Goal: Task Accomplishment & Management: Use online tool/utility

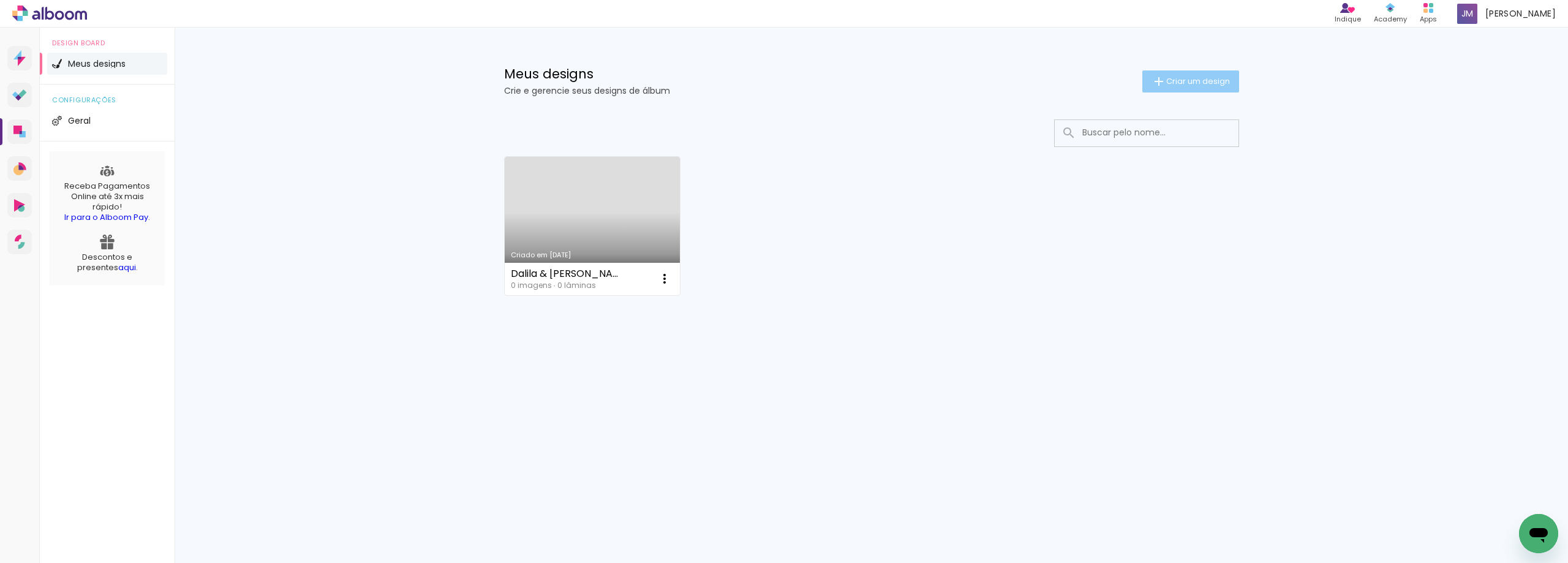
click at [1185, 83] on span "Criar um design" at bounding box center [1198, 81] width 64 height 8
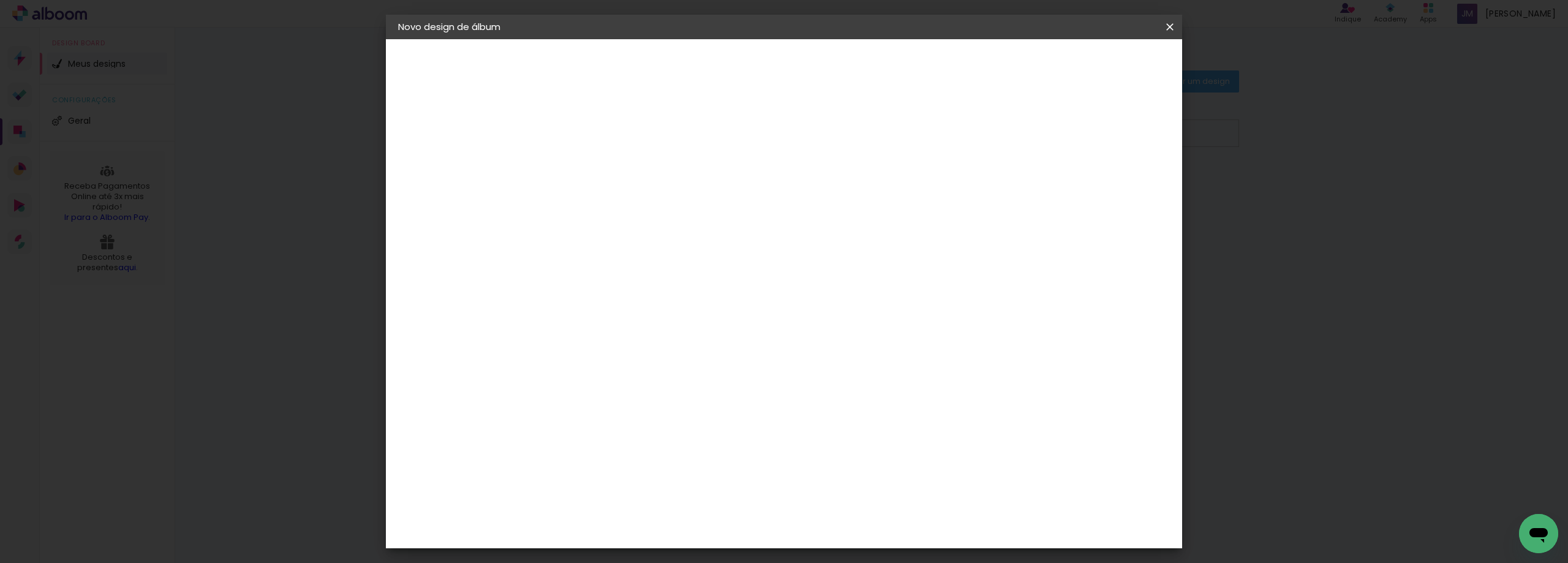
click at [599, 167] on input at bounding box center [599, 165] width 0 height 19
type input "Luiza"
type paper-input "Luiza"
click at [0, 0] on slot "Avançar" at bounding box center [0, 0] width 0 height 0
click at [617, 237] on input at bounding box center [629, 233] width 124 height 15
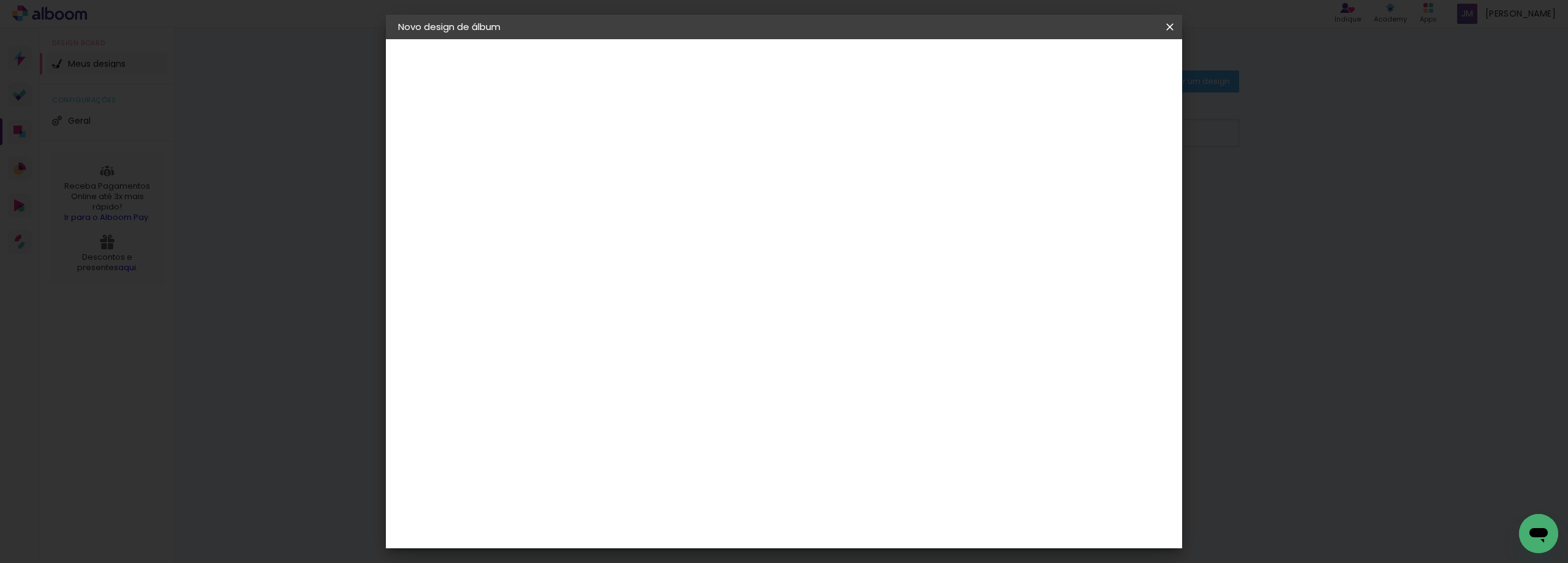
type input "digi"
type paper-input "digi"
click at [621, 279] on div "Digipix Pro" at bounding box center [605, 279] width 31 height 20
click at [0, 0] on slot "Avançar" at bounding box center [0, 0] width 0 height 0
click at [646, 204] on input "text" at bounding box center [622, 214] width 48 height 19
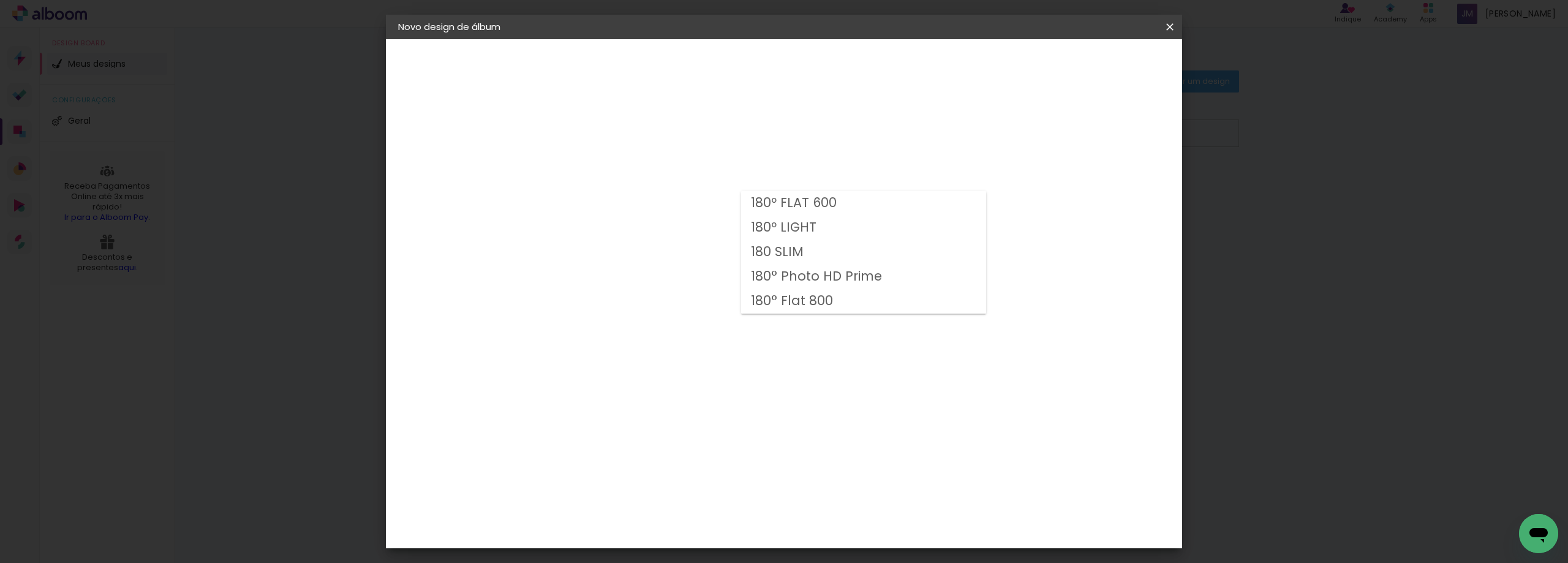
click at [0, 0] on slot "180° Flat 800" at bounding box center [0, 0] width 0 height 0
type input "180° Flat 800"
click at [614, 386] on div at bounding box center [608, 392] width 12 height 12
click at [681, 485] on span "25.0 × 25.0" at bounding box center [652, 502] width 57 height 33
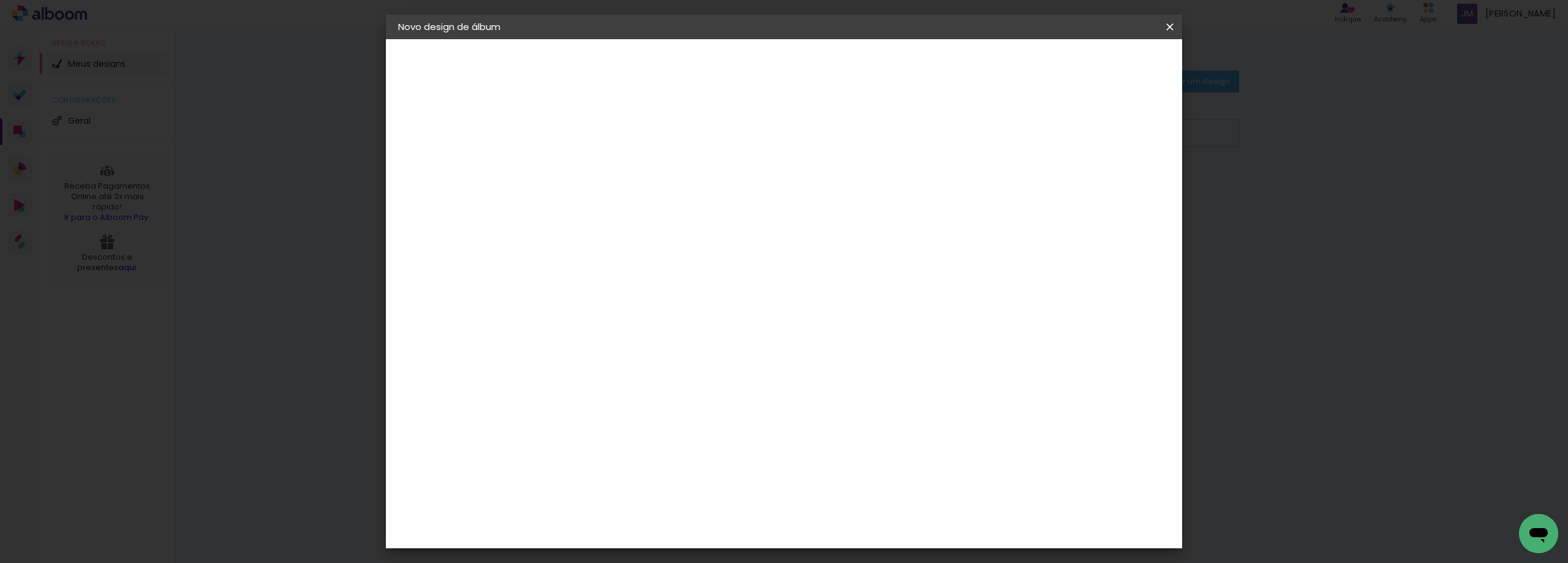
click at [816, 143] on div "Opções disponíveis 180º FLAT 600 180º LIGHT 180 SLIM 180° Photo HD Prime 180° F…" at bounding box center [680, 91] width 271 height 104
click at [0, 0] on slot "Avançar" at bounding box center [0, 0] width 0 height 0
click at [1024, 133] on div at bounding box center [1019, 133] width 11 height 11
type paper-checkbox "on"
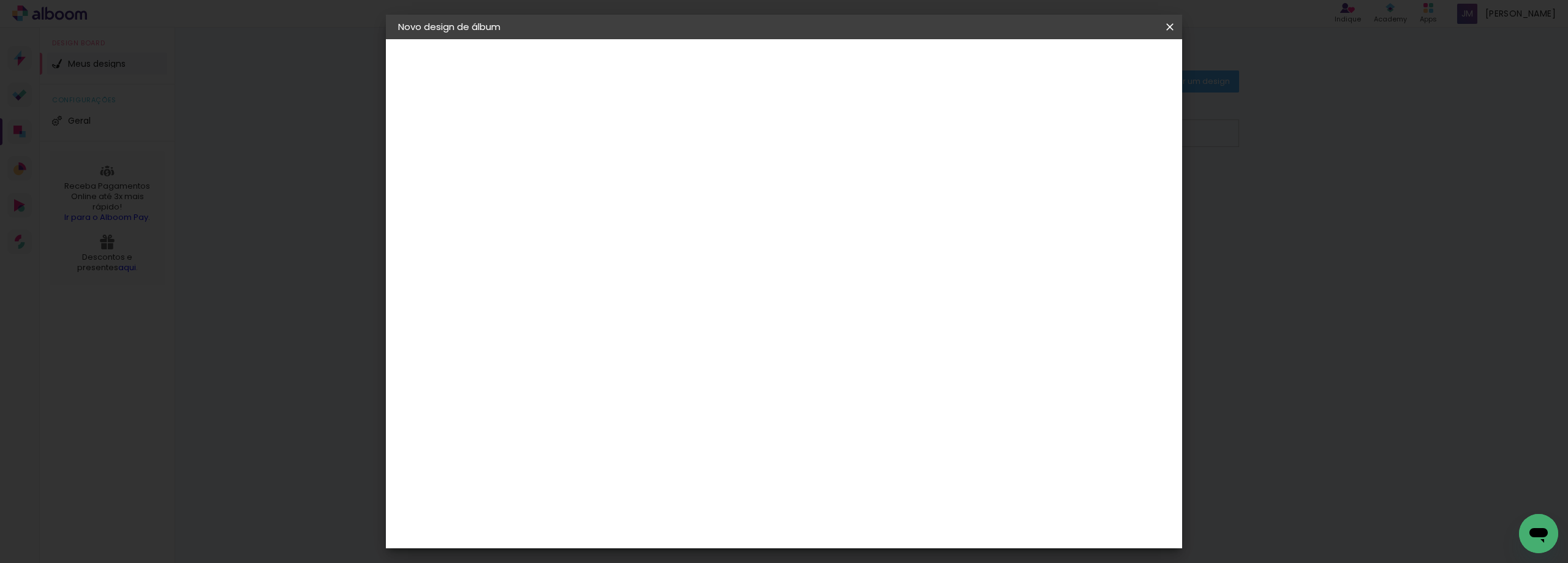
type input "3"
type paper-input "3"
click at [605, 127] on input "3" at bounding box center [589, 132] width 42 height 15
type input "2"
type paper-input "2"
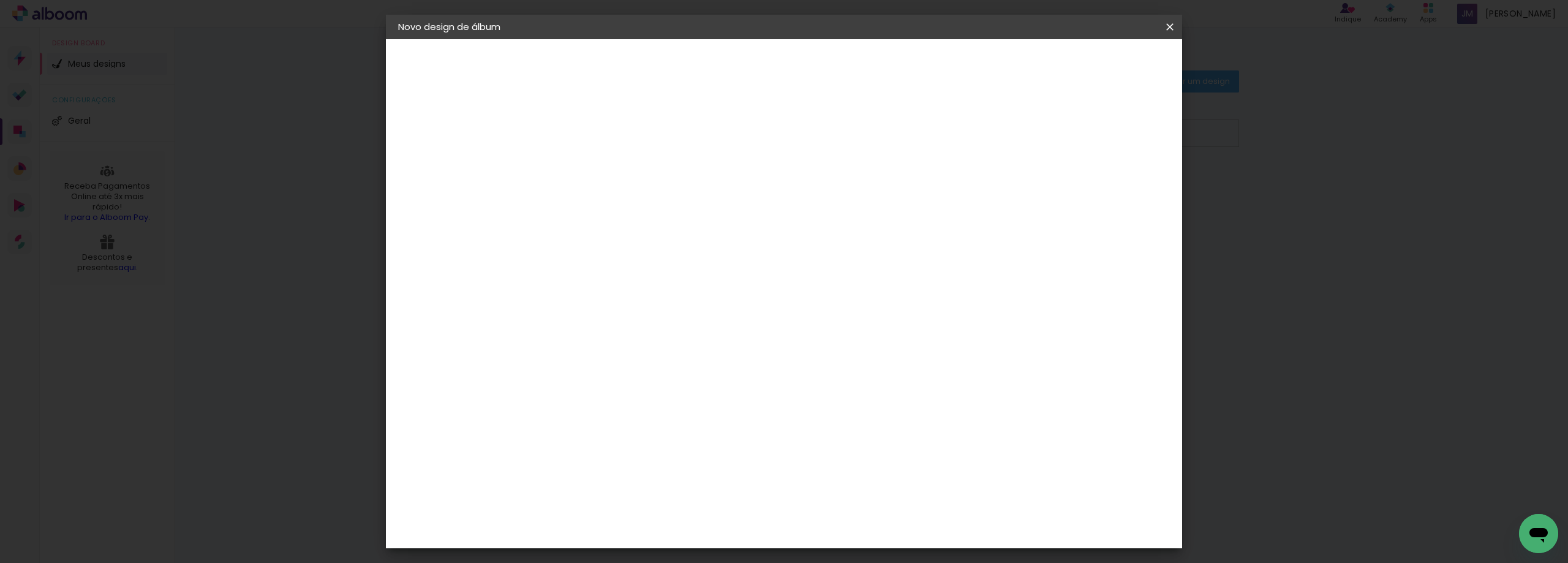
click at [603, 135] on input "2" at bounding box center [589, 132] width 42 height 15
type input "1"
type paper-input "1"
click at [603, 135] on input "1" at bounding box center [589, 132] width 42 height 15
type input "0"
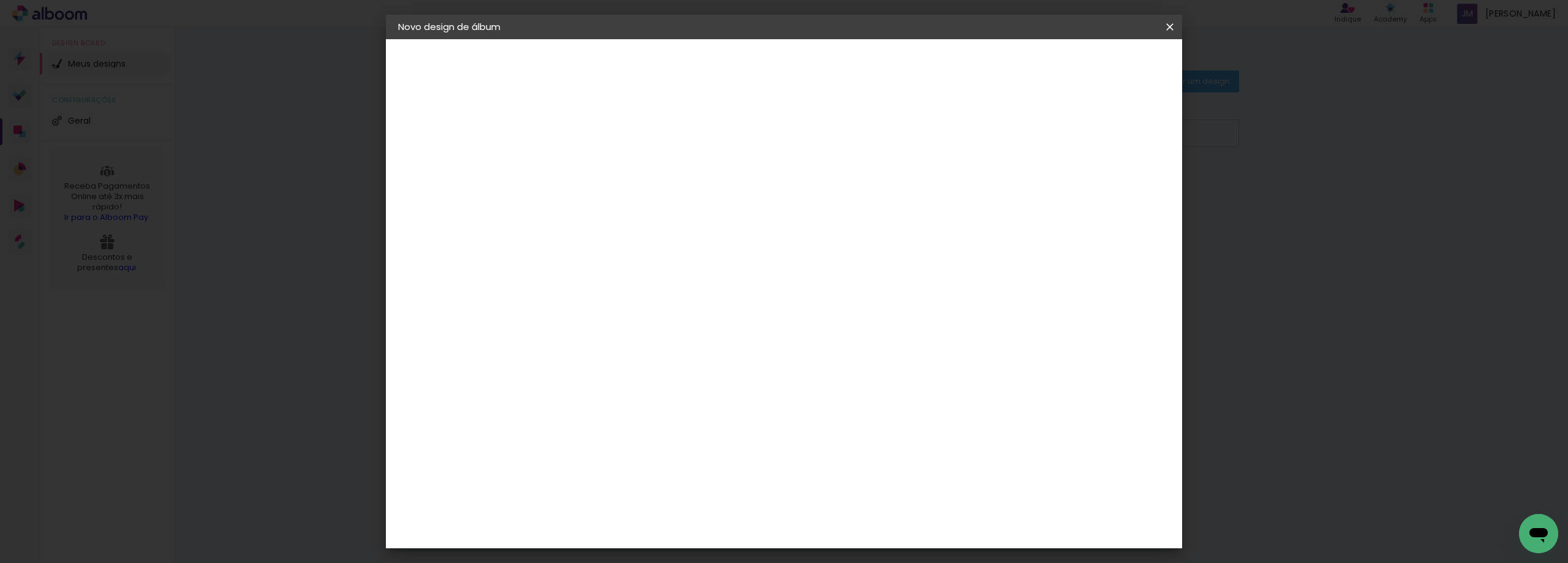
type paper-input "0"
click at [603, 135] on input "0" at bounding box center [589, 132] width 42 height 15
type input "1"
type paper-input "1"
click at [605, 126] on input "1" at bounding box center [589, 132] width 42 height 15
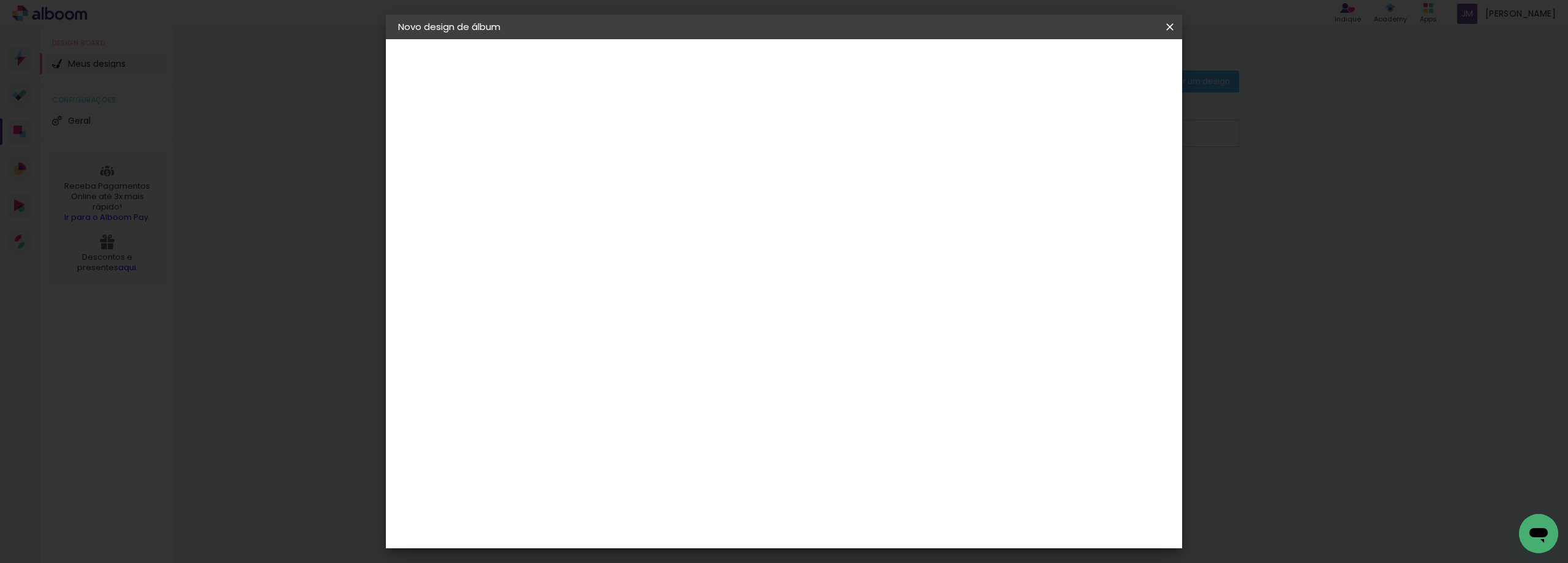
type input "2"
type paper-input "2"
click at [605, 126] on input "2" at bounding box center [589, 132] width 42 height 15
type input "3"
type paper-input "3"
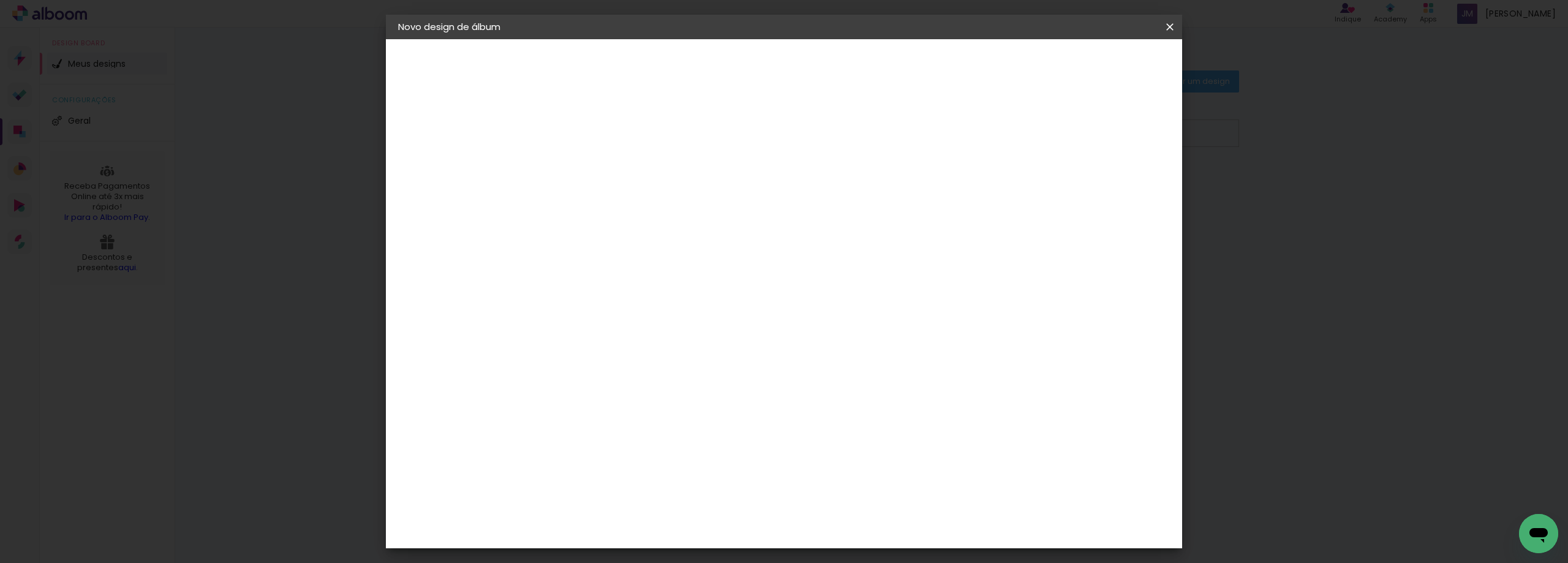
click at [605, 127] on input "3" at bounding box center [589, 132] width 42 height 15
type input "4"
type paper-input "4"
click at [605, 128] on input "4" at bounding box center [589, 132] width 42 height 15
type input "3"
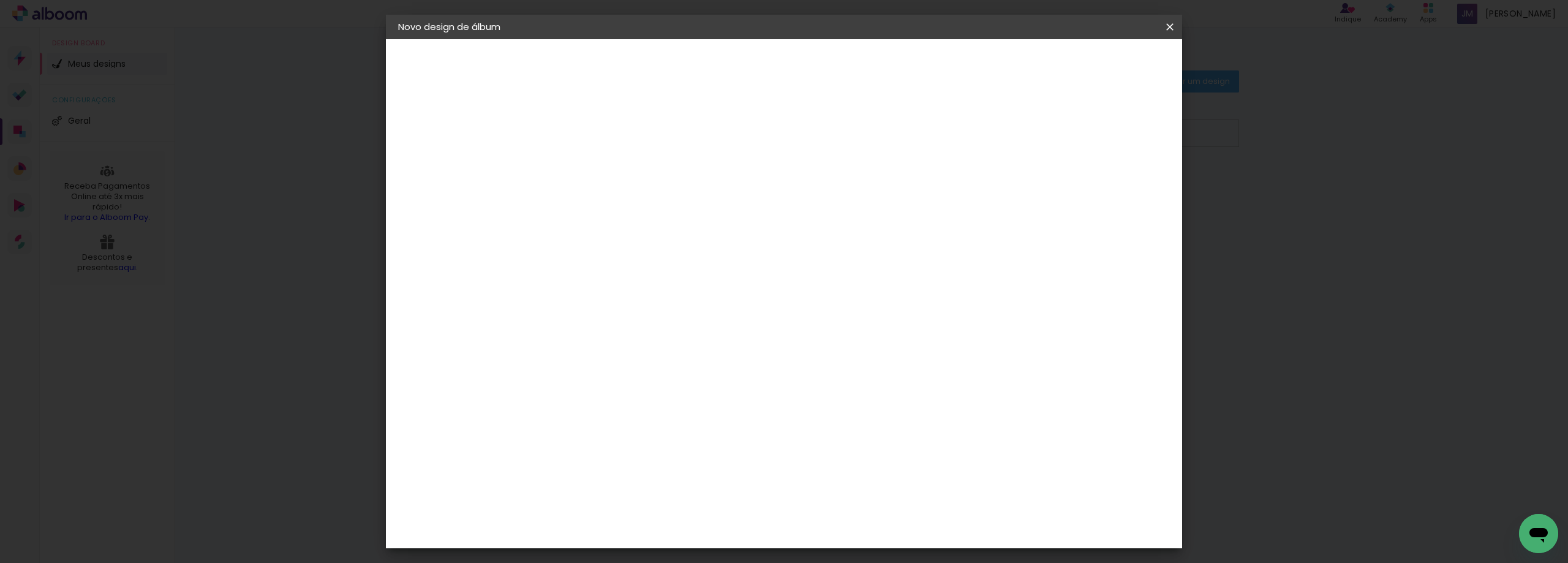
type paper-input "3"
click at [603, 135] on input "3" at bounding box center [589, 132] width 42 height 15
type input "2"
type paper-input "2"
click at [603, 135] on input "2" at bounding box center [589, 132] width 42 height 15
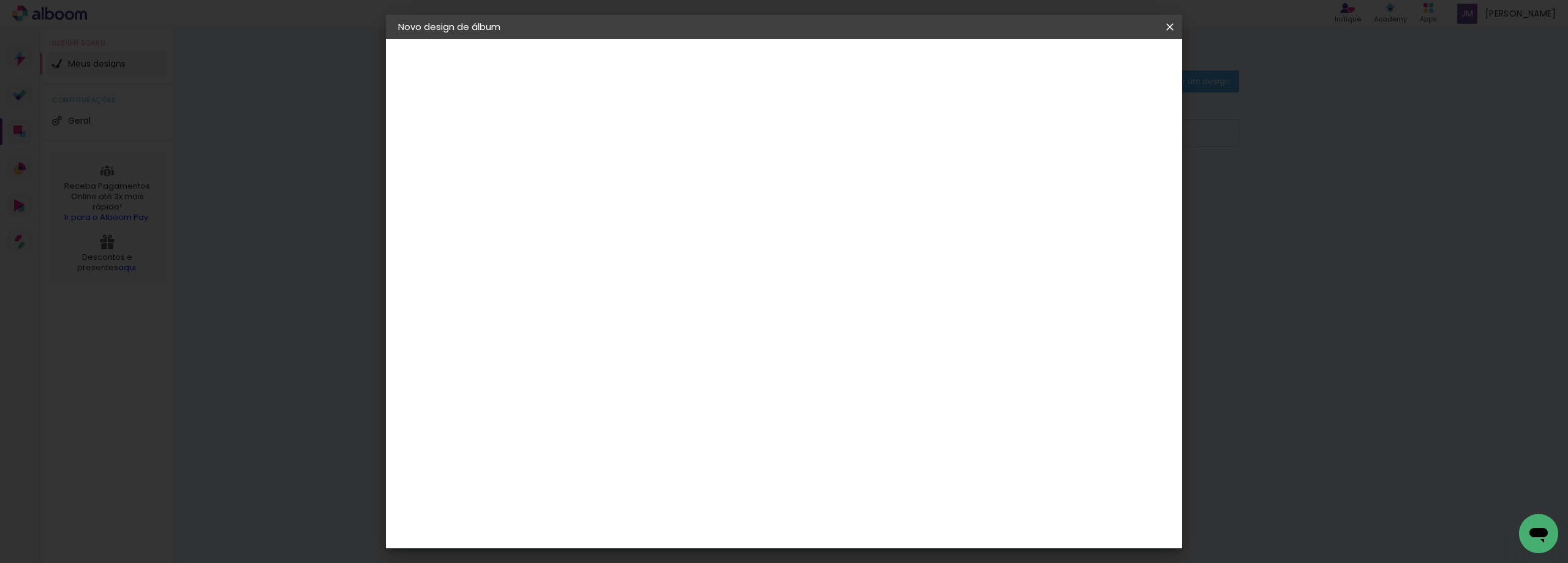
type input "1"
type paper-input "1"
click at [603, 135] on input "1" at bounding box center [589, 132] width 42 height 15
click at [1093, 68] on span "Iniciar design" at bounding box center [1066, 65] width 56 height 9
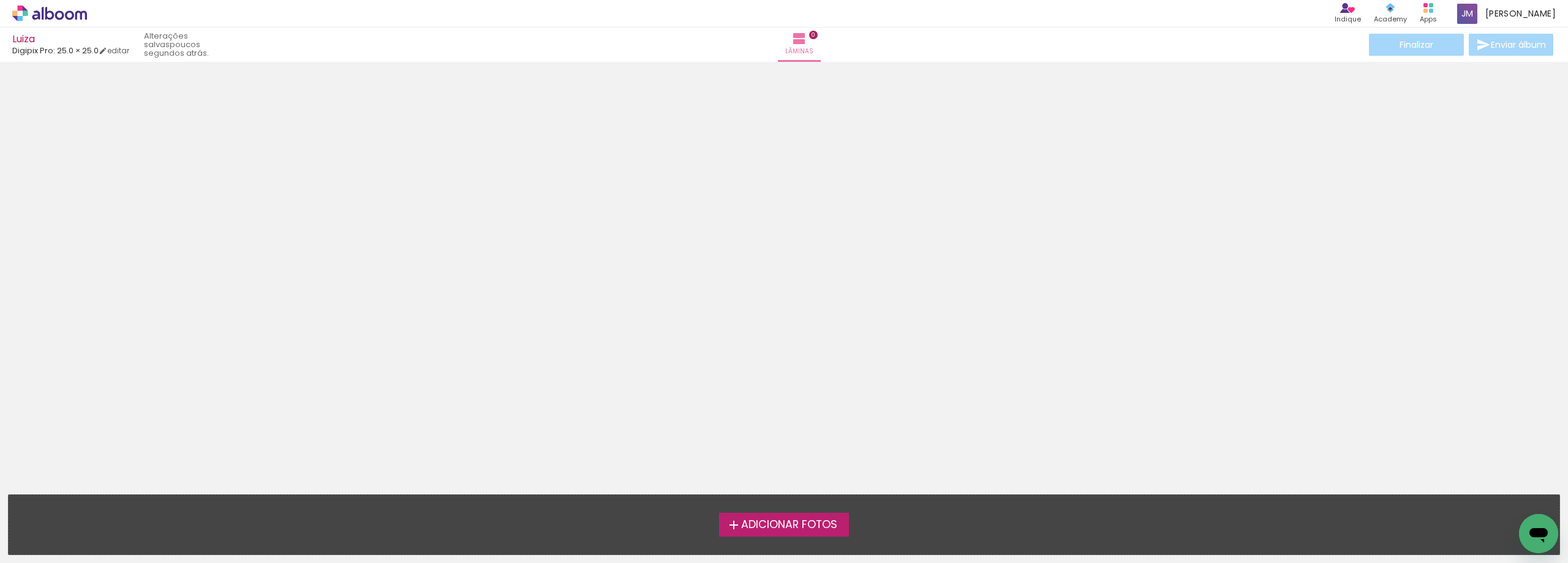
click at [779, 526] on span "Adicionar Fotos" at bounding box center [789, 525] width 96 height 11
click at [0, 0] on input "file" at bounding box center [0, 0] width 0 height 0
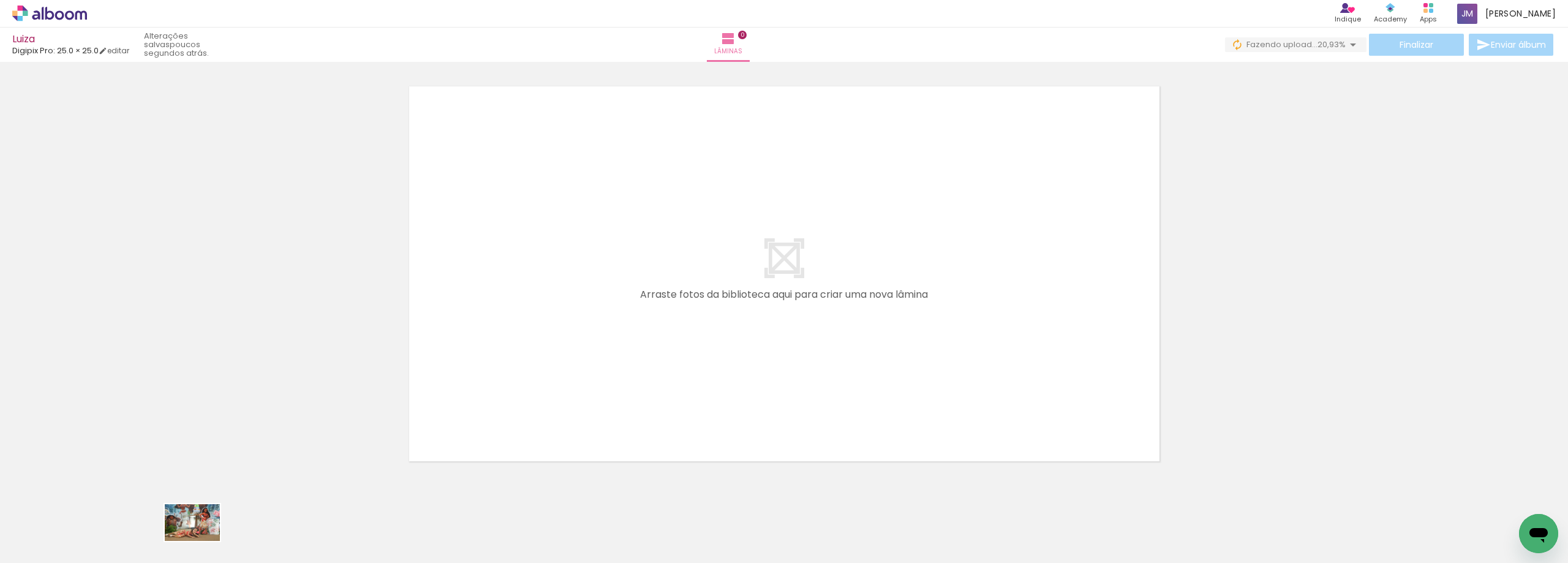
drag, startPoint x: 199, startPoint y: 525, endPoint x: 202, endPoint y: 541, distance: 16.3
click at [202, 541] on div at bounding box center [191, 521] width 61 height 40
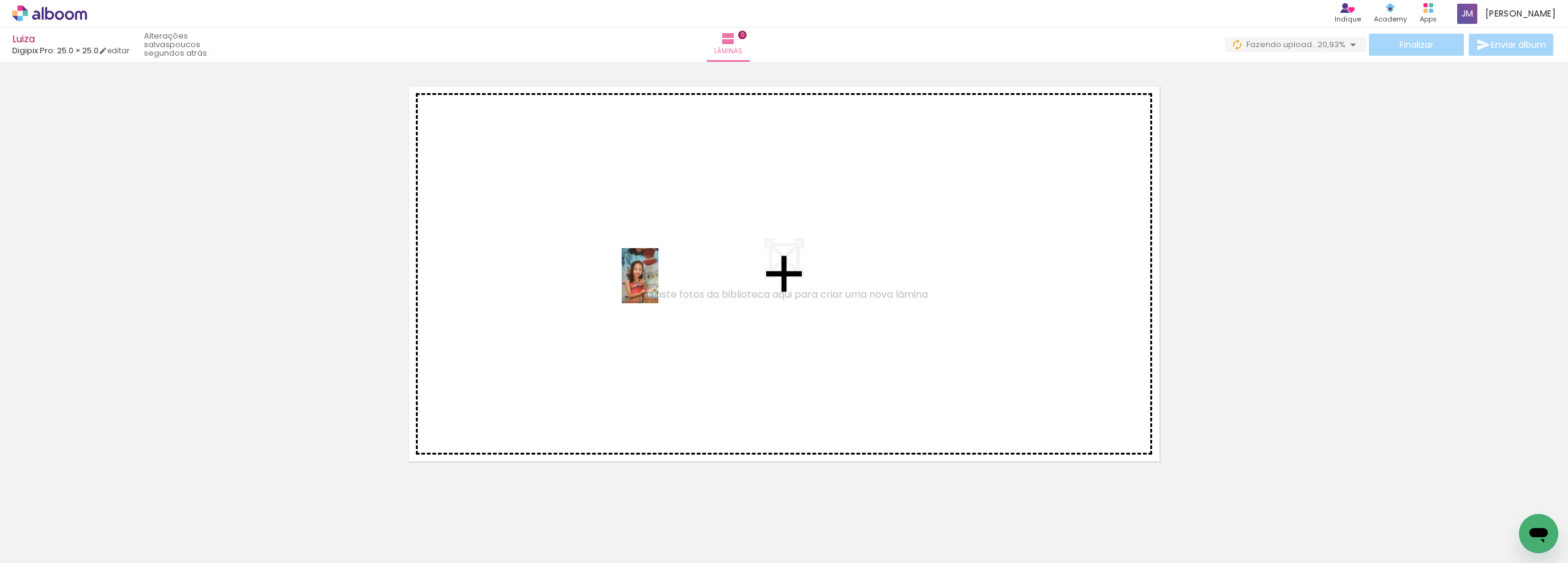
drag, startPoint x: 478, startPoint y: 537, endPoint x: 659, endPoint y: 285, distance: 310.3
click at [659, 285] on quentale-workspace at bounding box center [784, 282] width 1568 height 563
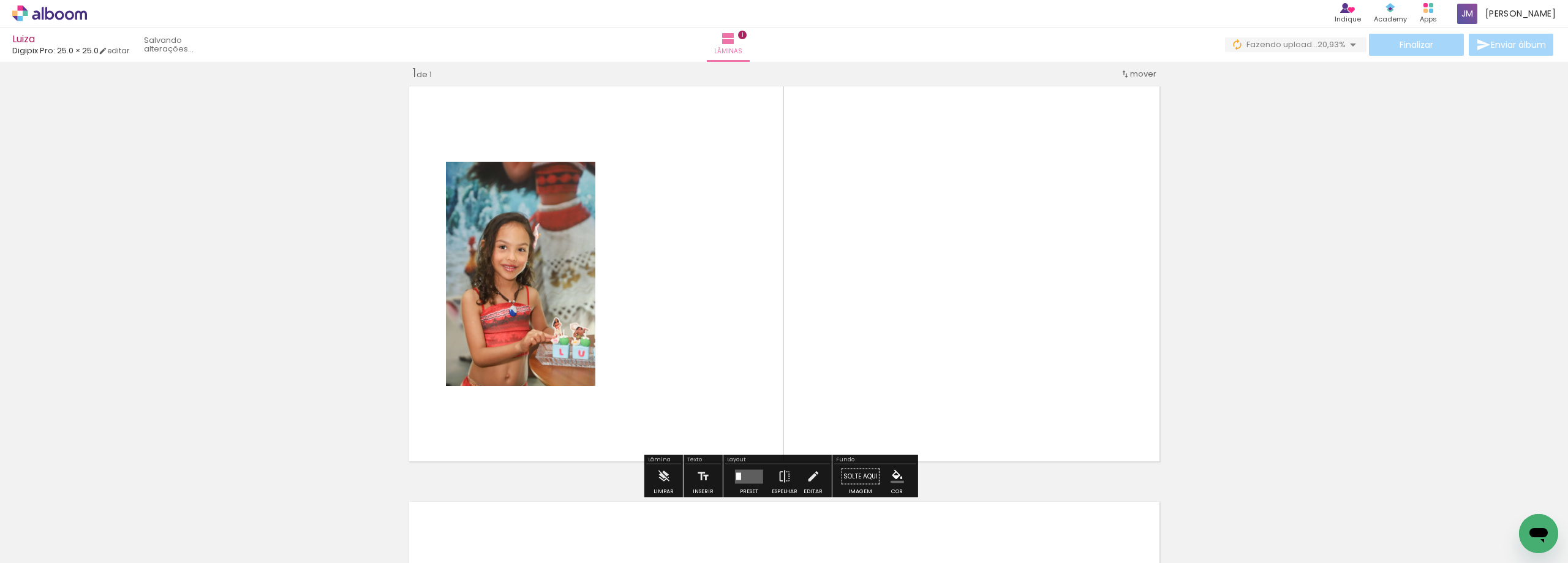
scroll to position [16, 0]
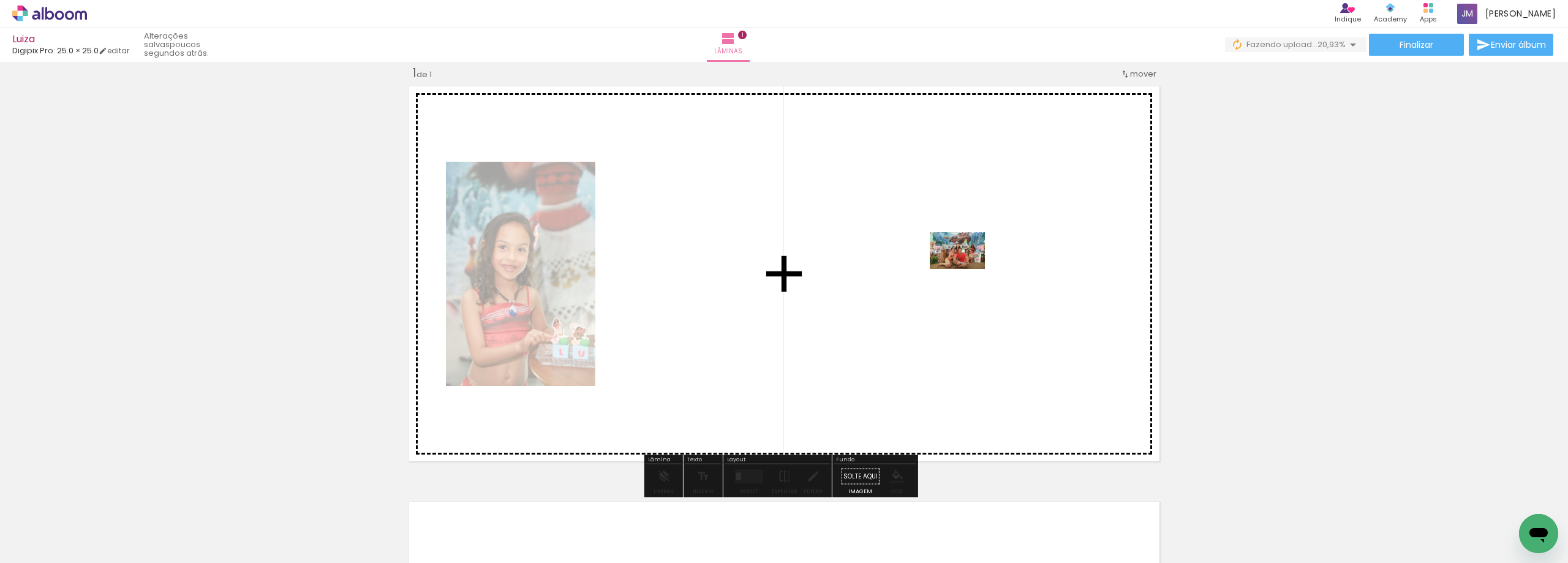
drag, startPoint x: 262, startPoint y: 532, endPoint x: 967, endPoint y: 269, distance: 752.5
click at [967, 269] on quentale-workspace at bounding box center [784, 282] width 1568 height 563
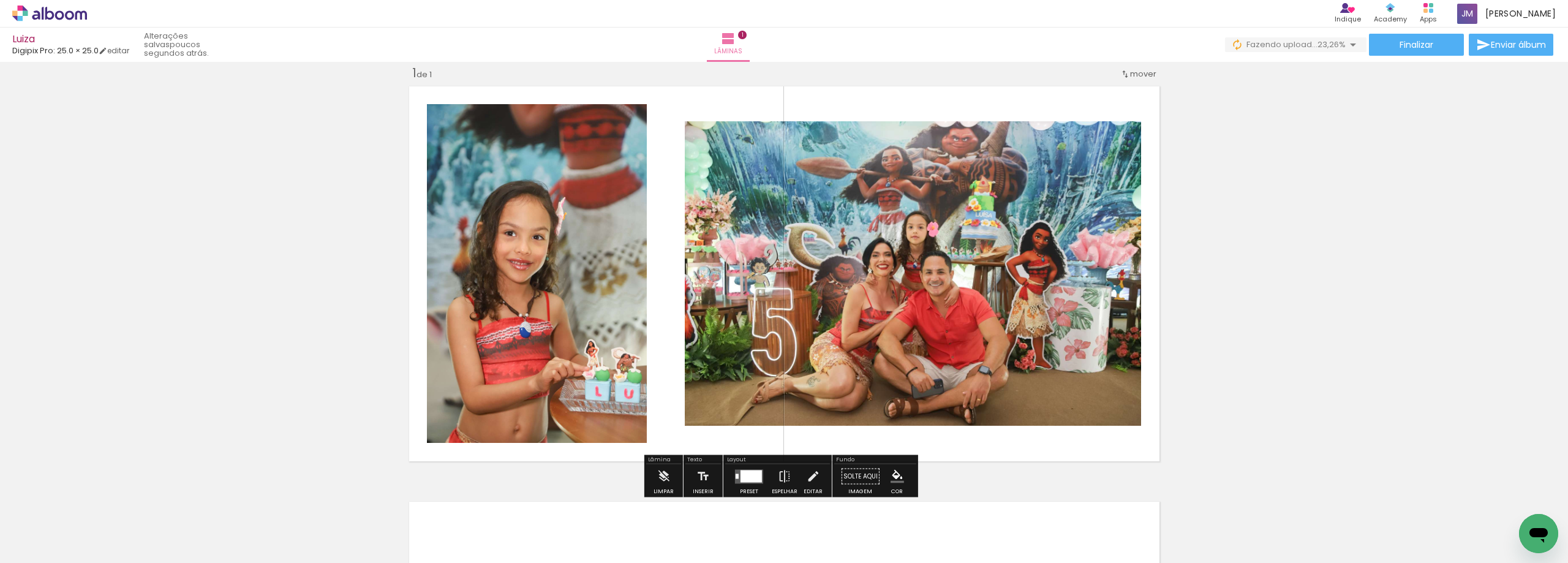
click at [808, 163] on paper-item at bounding box center [809, 163] width 22 height 9
click at [806, 170] on paper-item at bounding box center [809, 171] width 22 height 9
click at [807, 162] on paper-item at bounding box center [809, 163] width 22 height 9
click at [808, 152] on paper-item at bounding box center [809, 154] width 22 height 9
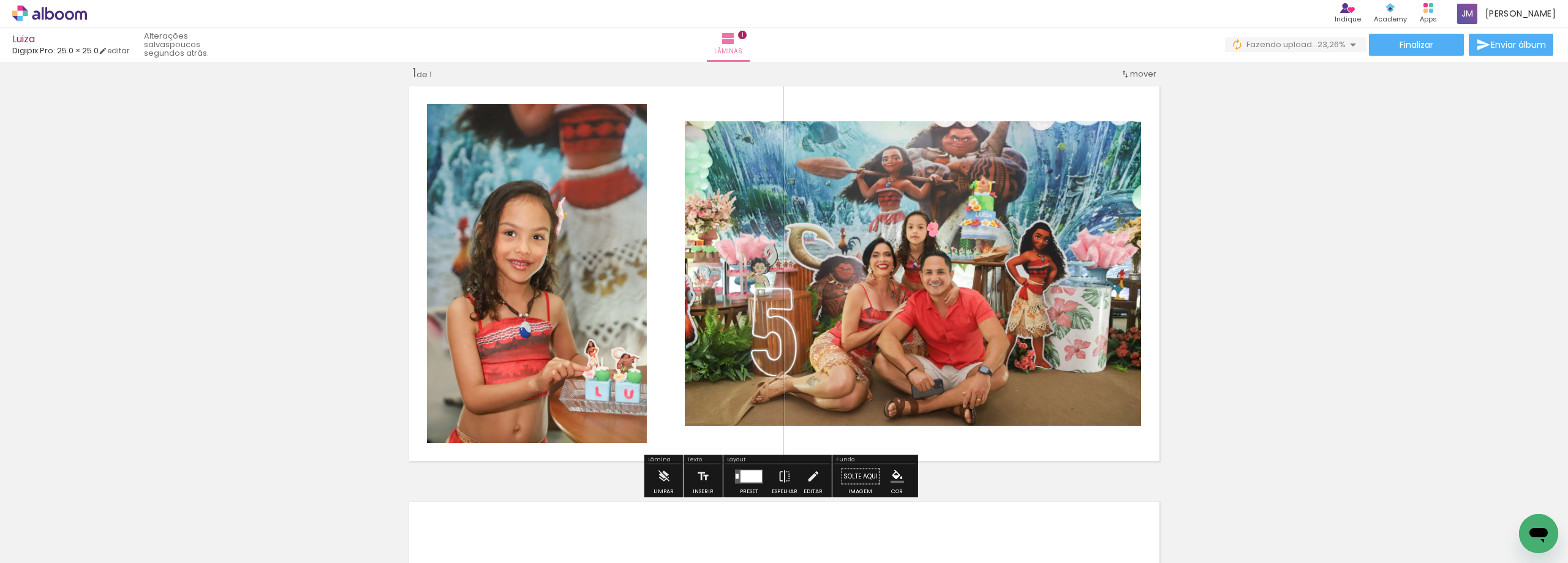
click at [748, 478] on div at bounding box center [751, 476] width 21 height 12
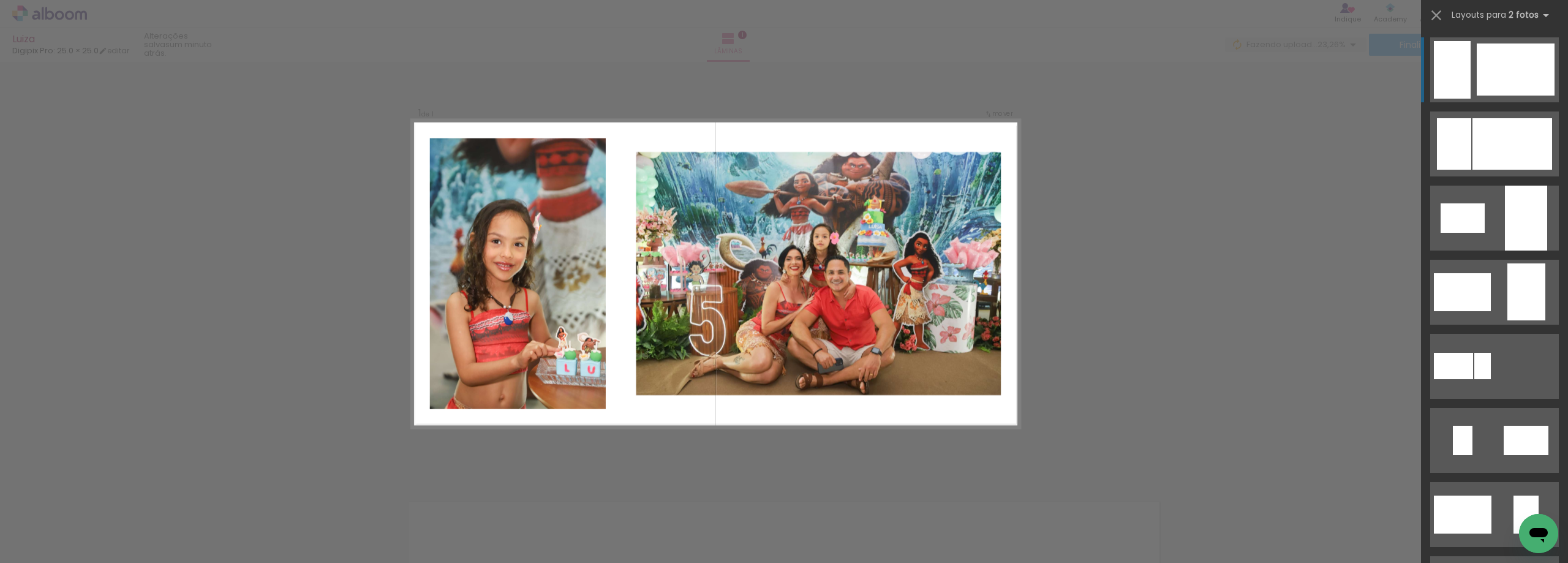
click at [1493, 69] on div at bounding box center [1515, 70] width 78 height 52
click at [1495, 72] on div at bounding box center [1515, 70] width 78 height 52
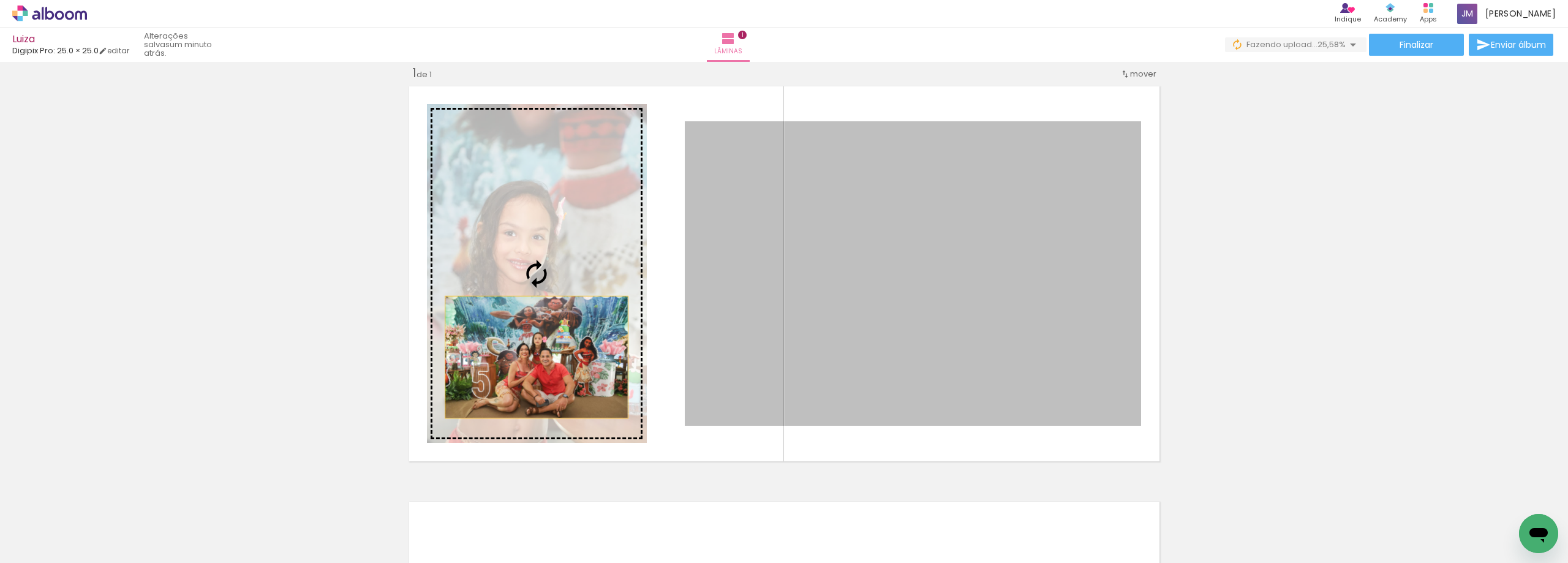
drag, startPoint x: 1059, startPoint y: 342, endPoint x: 472, endPoint y: 347, distance: 587.0
click at [0, 0] on slot at bounding box center [0, 0] width 0 height 0
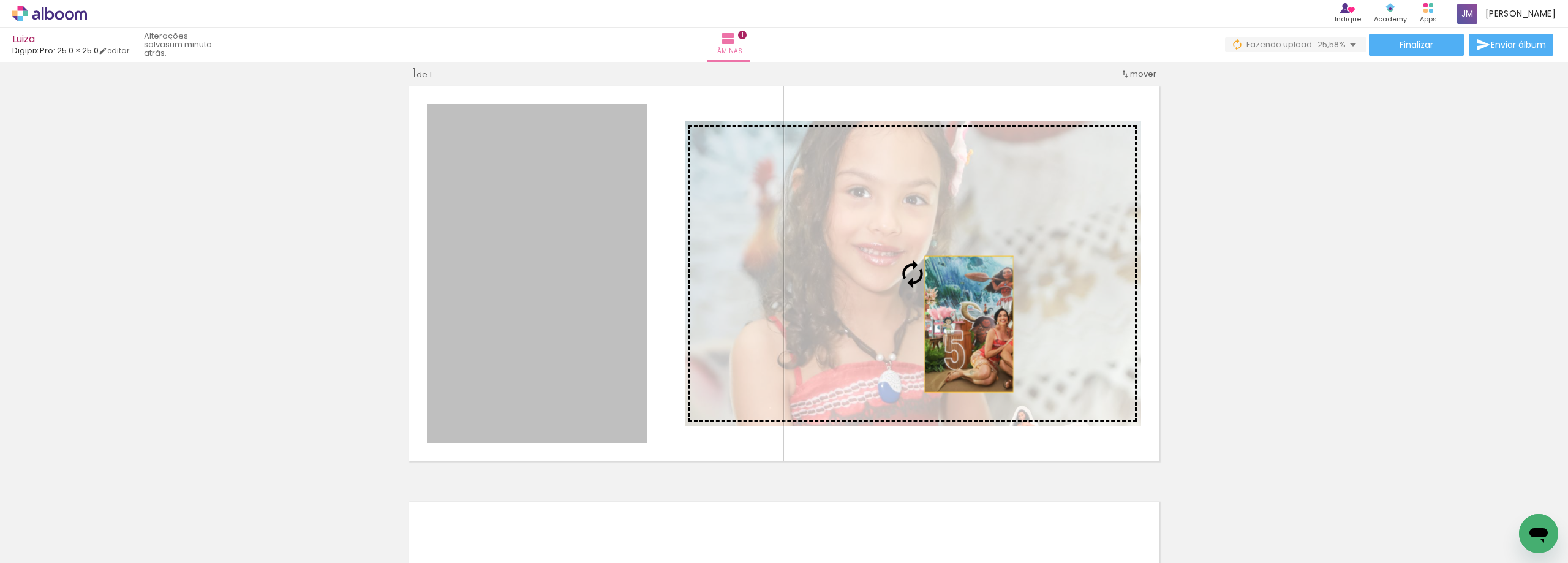
drag, startPoint x: 690, startPoint y: 329, endPoint x: 971, endPoint y: 322, distance: 281.1
click at [0, 0] on slot at bounding box center [0, 0] width 0 height 0
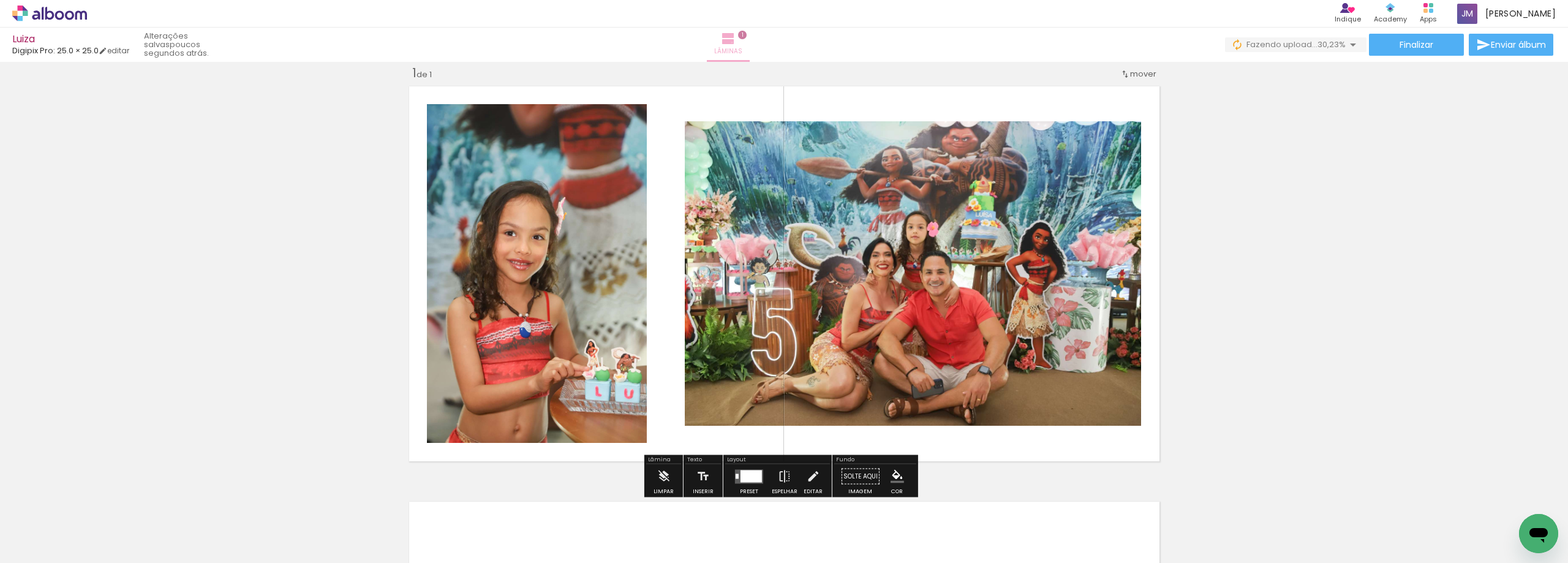
click at [736, 42] on iron-icon at bounding box center [728, 39] width 15 height 15
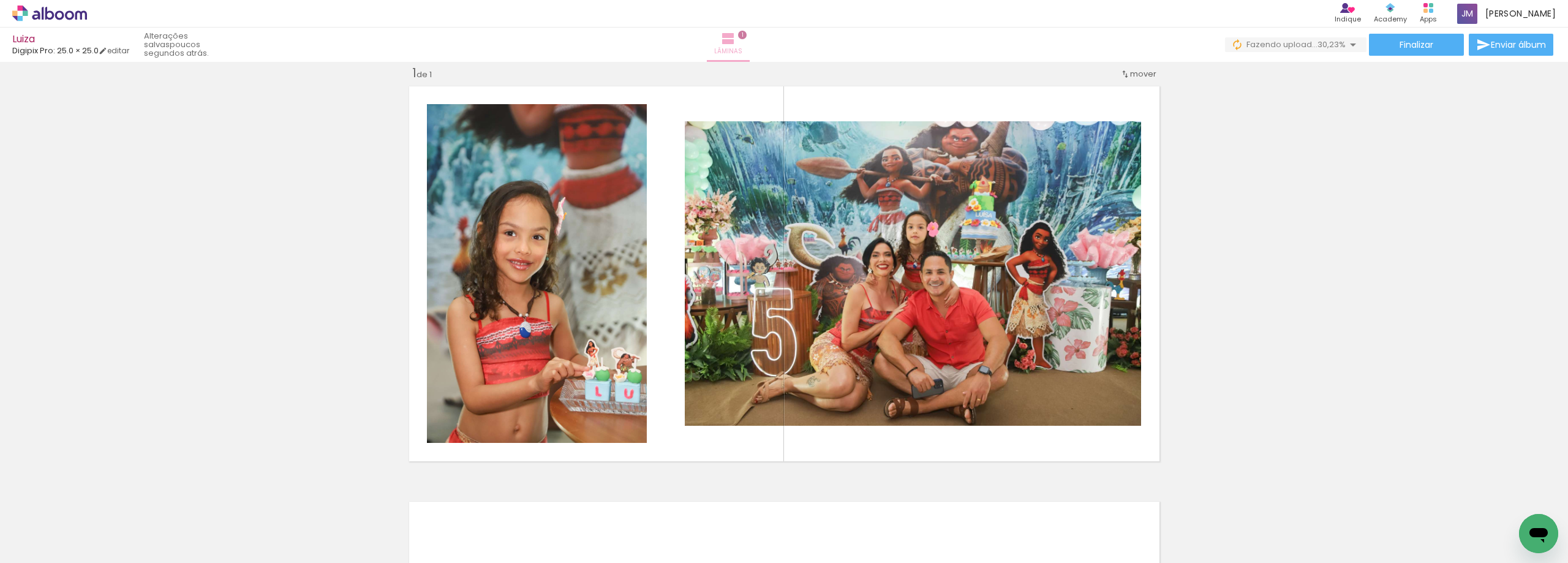
click at [747, 38] on span "1" at bounding box center [742, 35] width 9 height 9
click at [743, 51] on span "Lâminas" at bounding box center [728, 51] width 28 height 11
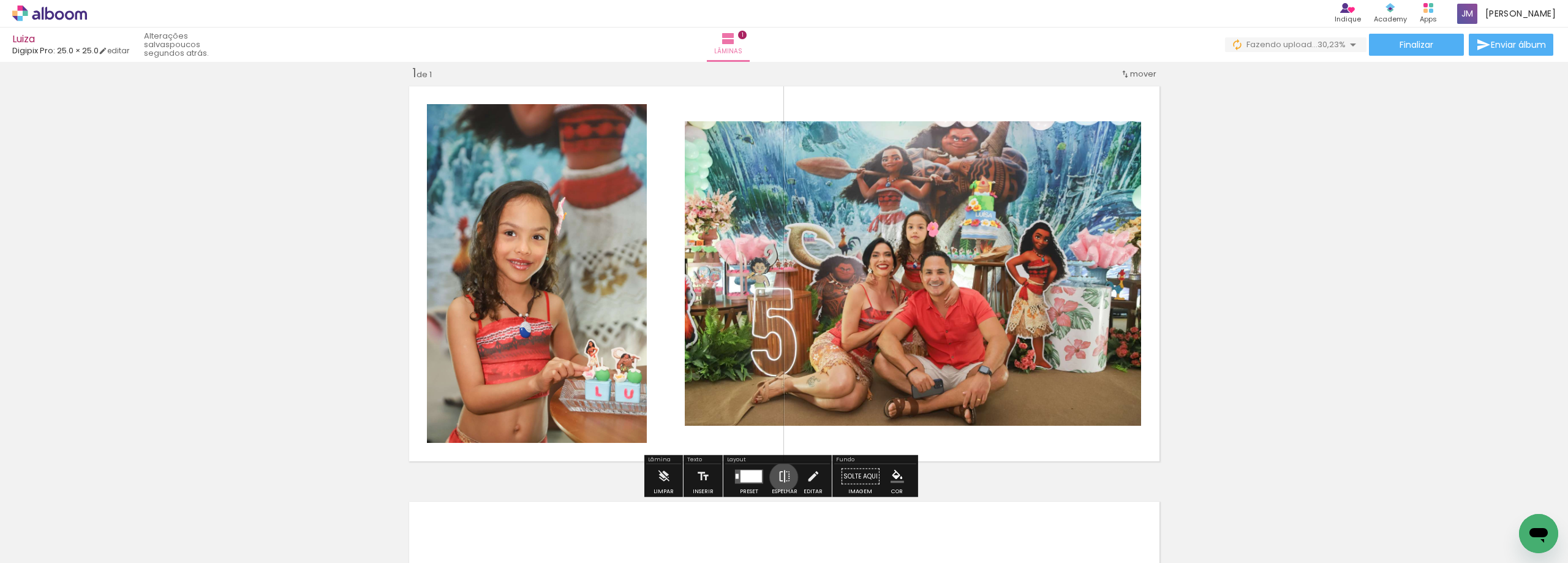
click at [781, 477] on iron-icon at bounding box center [785, 477] width 14 height 25
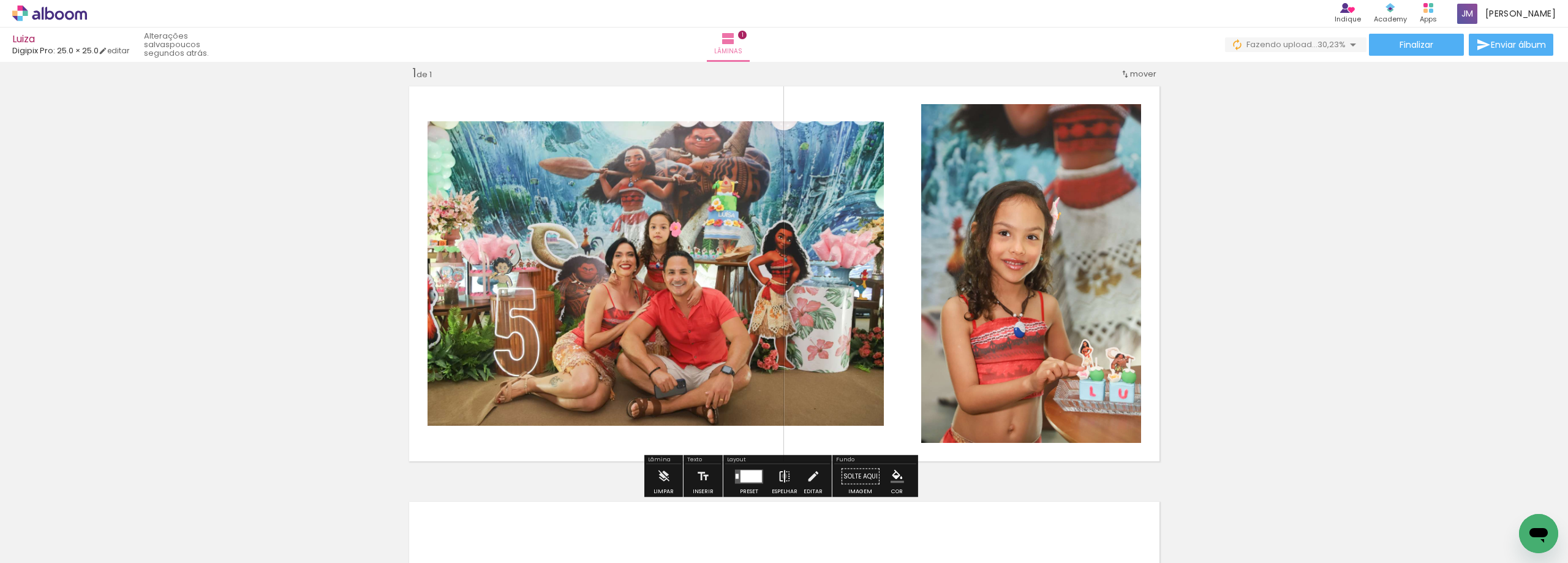
click at [782, 476] on iron-icon at bounding box center [785, 477] width 14 height 25
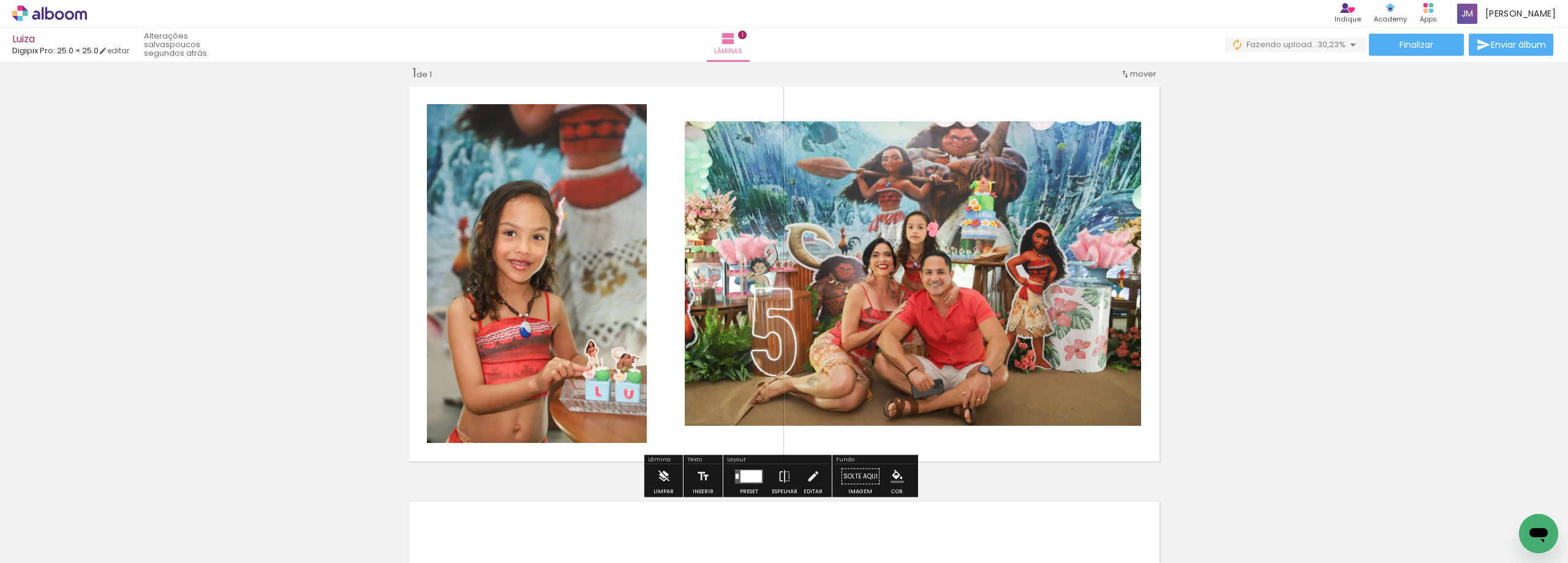
click at [660, 473] on iron-icon at bounding box center [663, 477] width 14 height 25
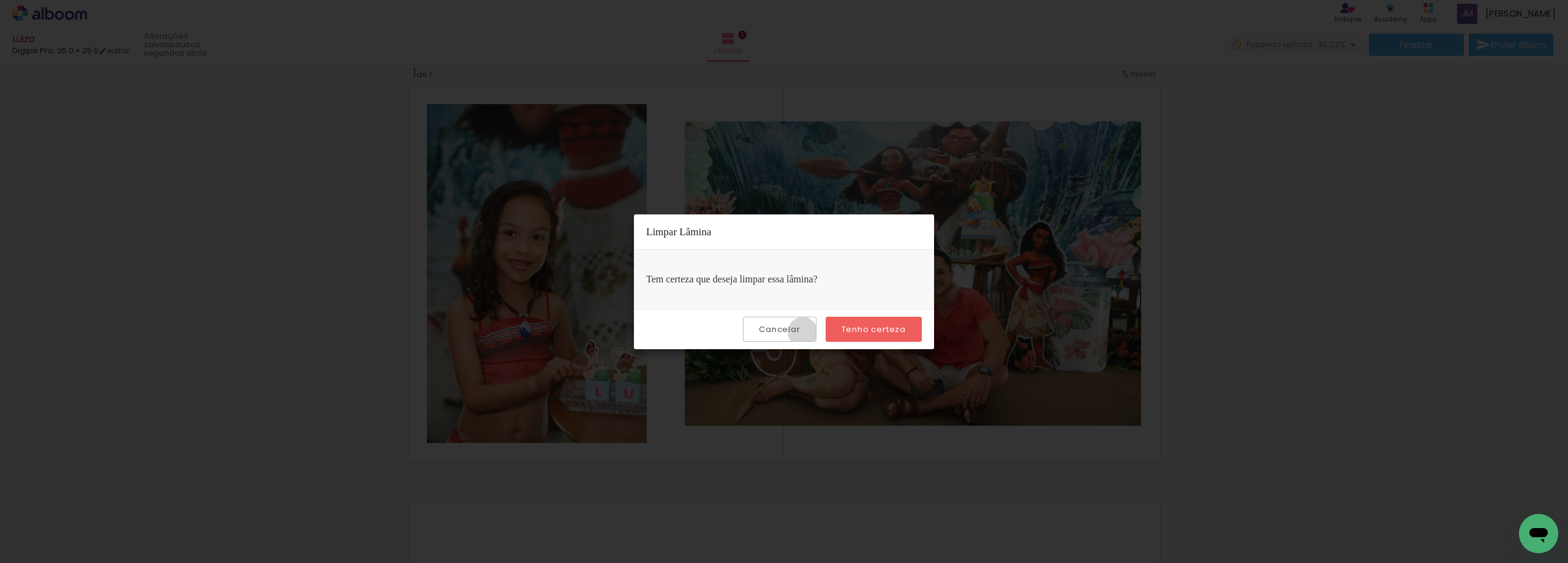
click at [806, 332] on paper-button "Cancelar" at bounding box center [779, 329] width 73 height 25
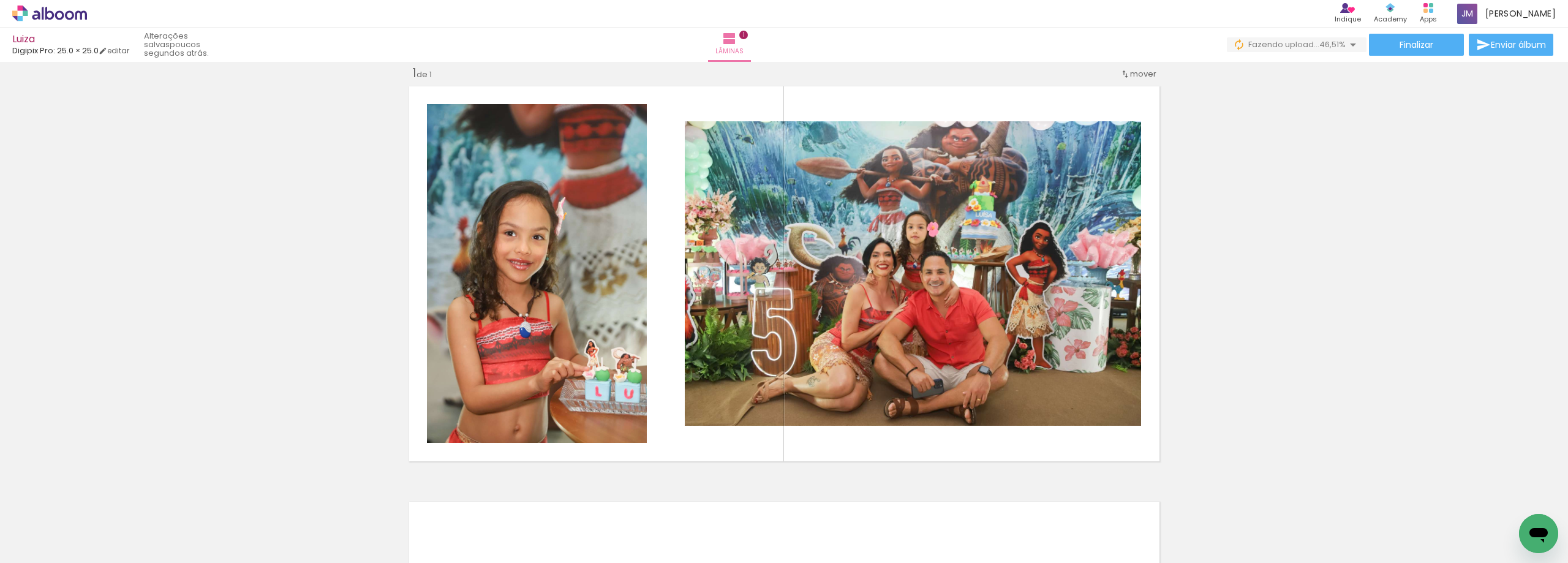
click at [1347, 46] on iron-icon at bounding box center [1353, 45] width 15 height 15
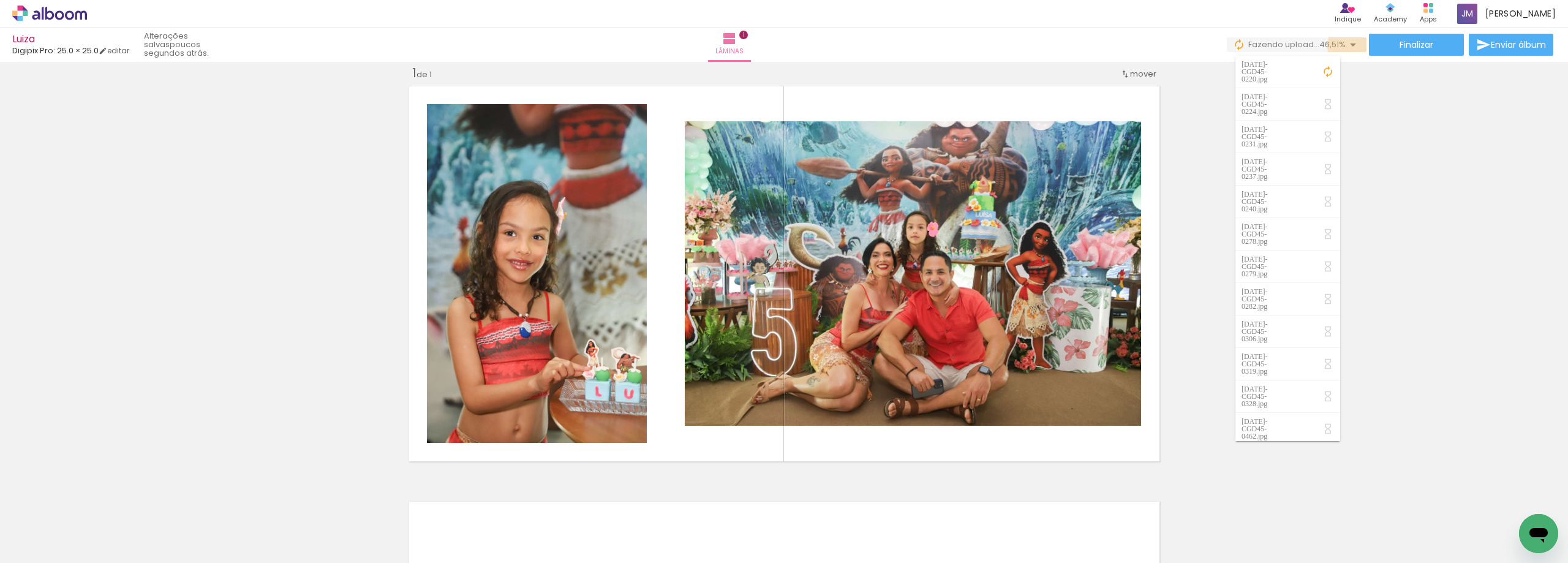
click at [1347, 46] on iron-icon at bounding box center [1353, 45] width 15 height 15
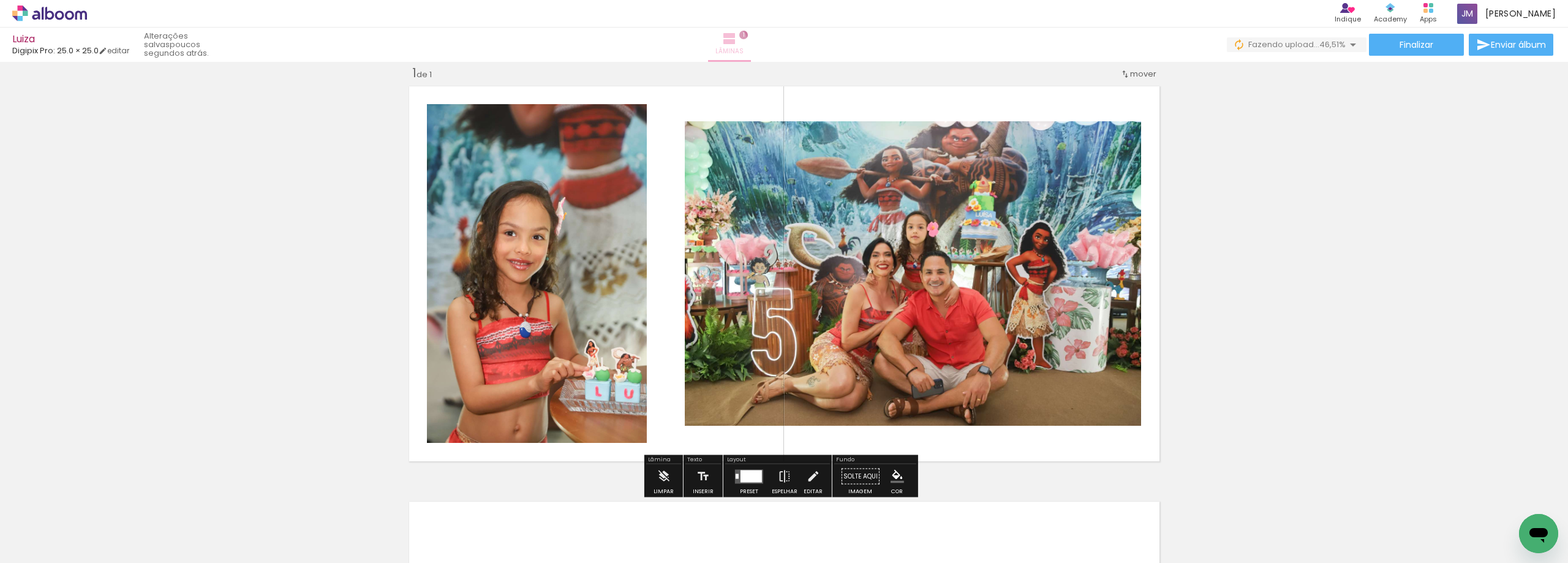
click at [737, 42] on iron-icon at bounding box center [730, 39] width 15 height 15
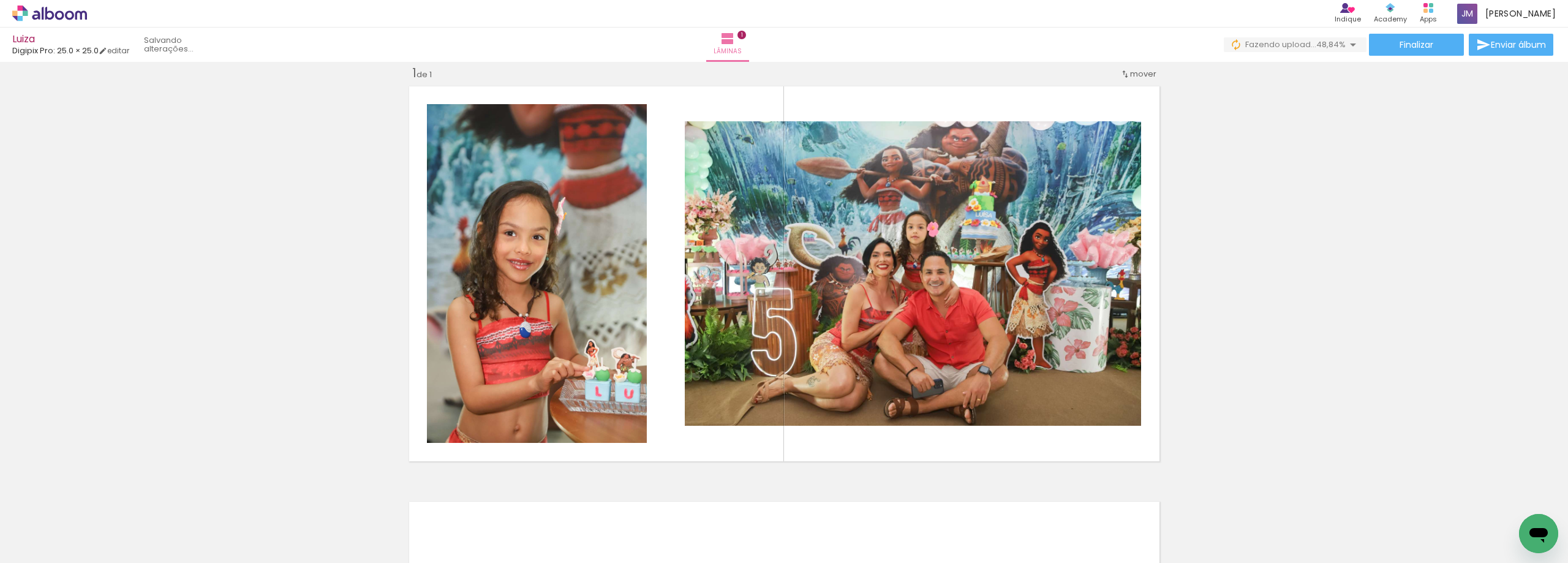
click at [64, 527] on iron-icon at bounding box center [62, 526] width 10 height 10
click at [112, 440] on div "Inserir lâmina 1 de 1" at bounding box center [784, 466] width 1568 height 832
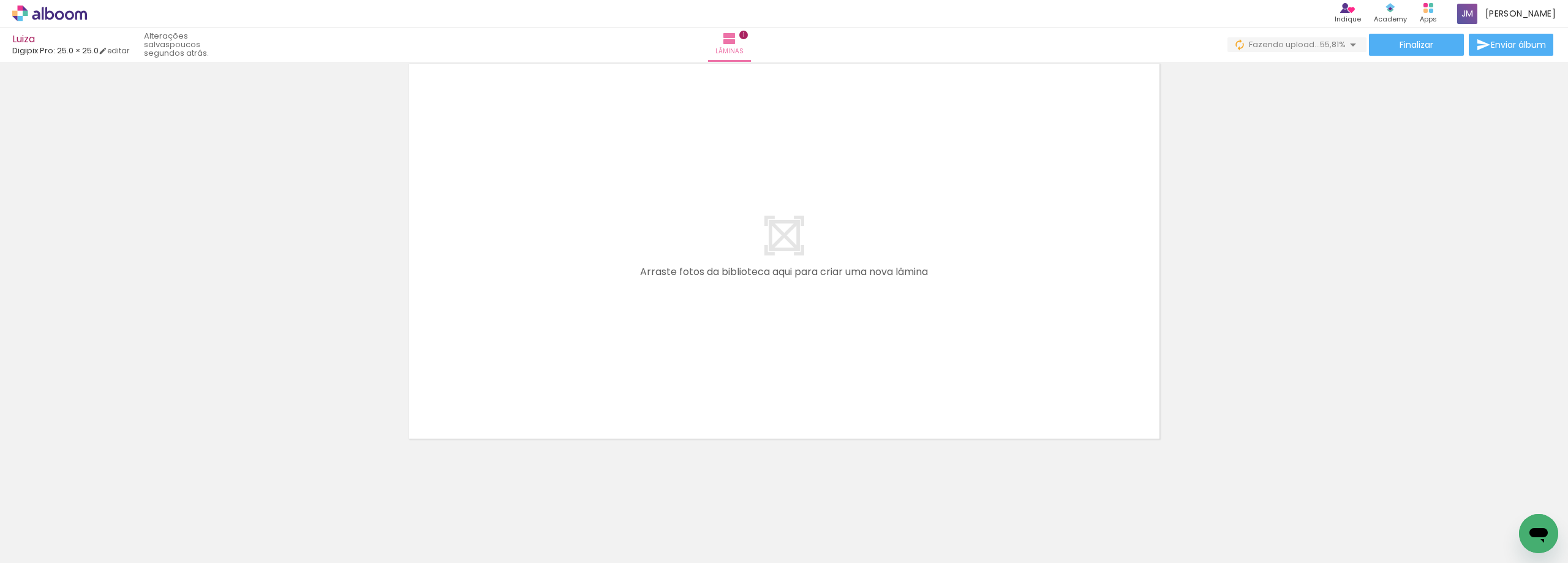
scroll to position [0, 1096]
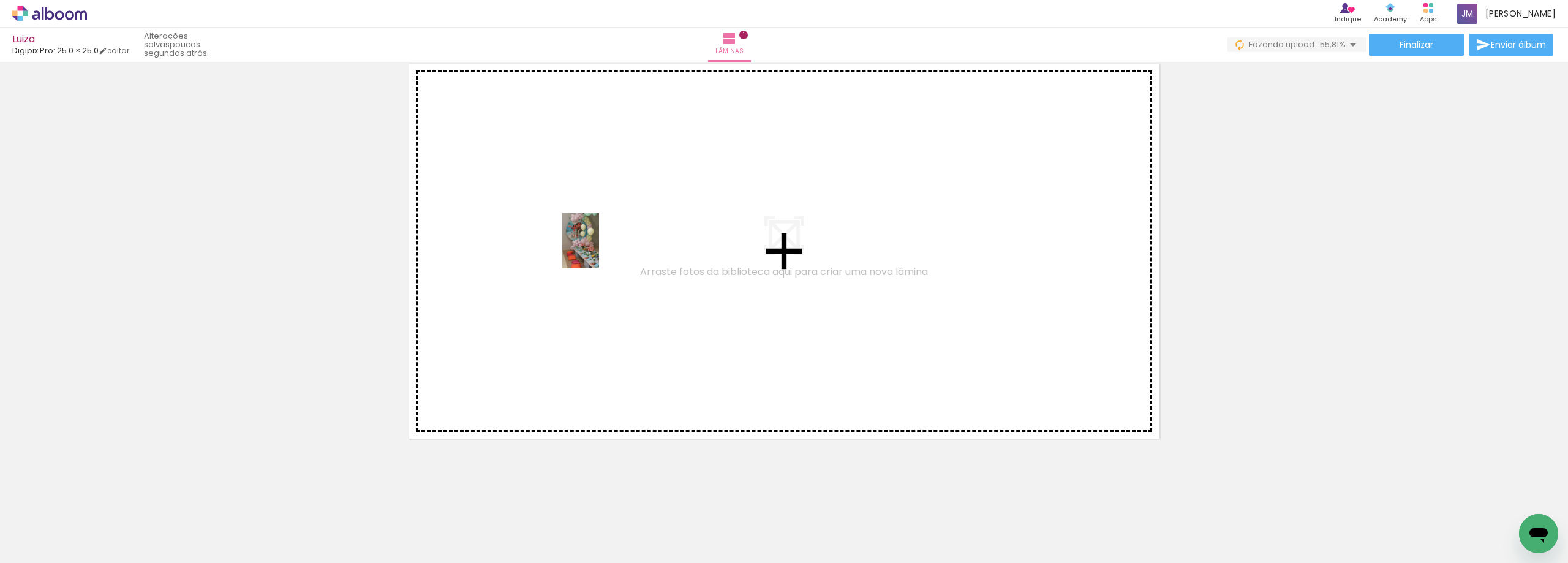
drag, startPoint x: 614, startPoint y: 538, endPoint x: 602, endPoint y: 245, distance: 293.2
click at [602, 245] on quentale-workspace at bounding box center [784, 282] width 1568 height 563
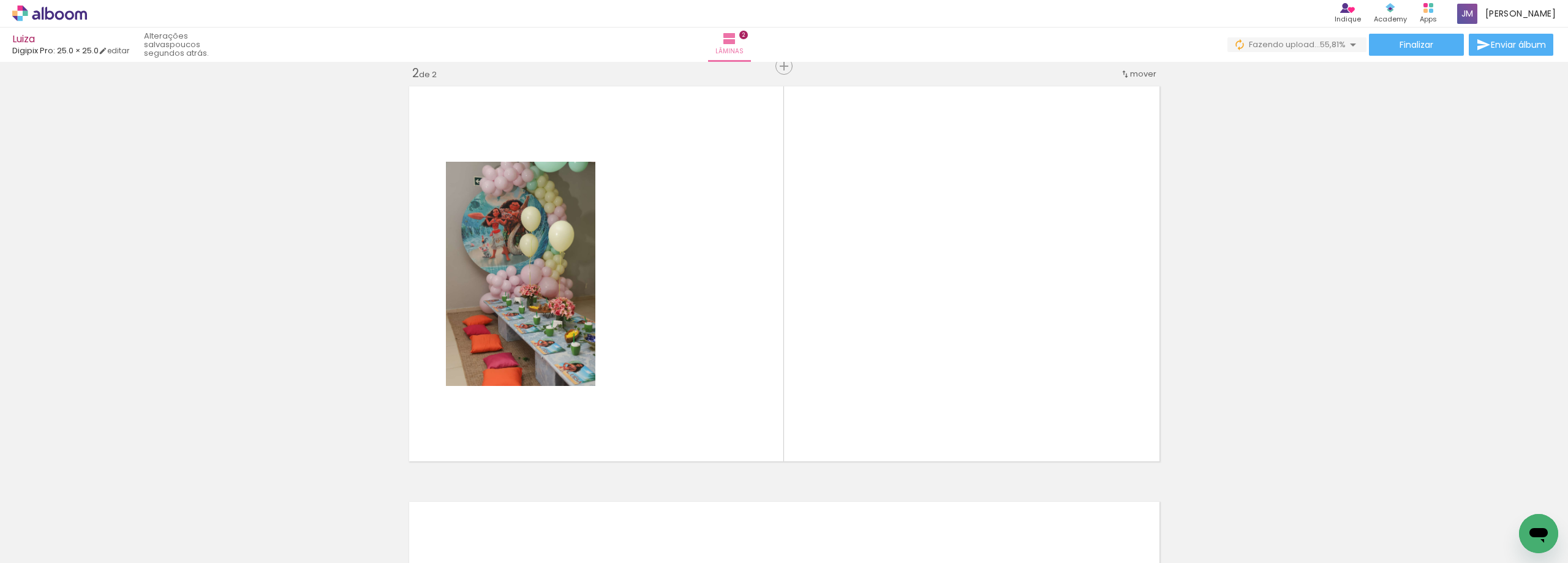
scroll to position [0, 0]
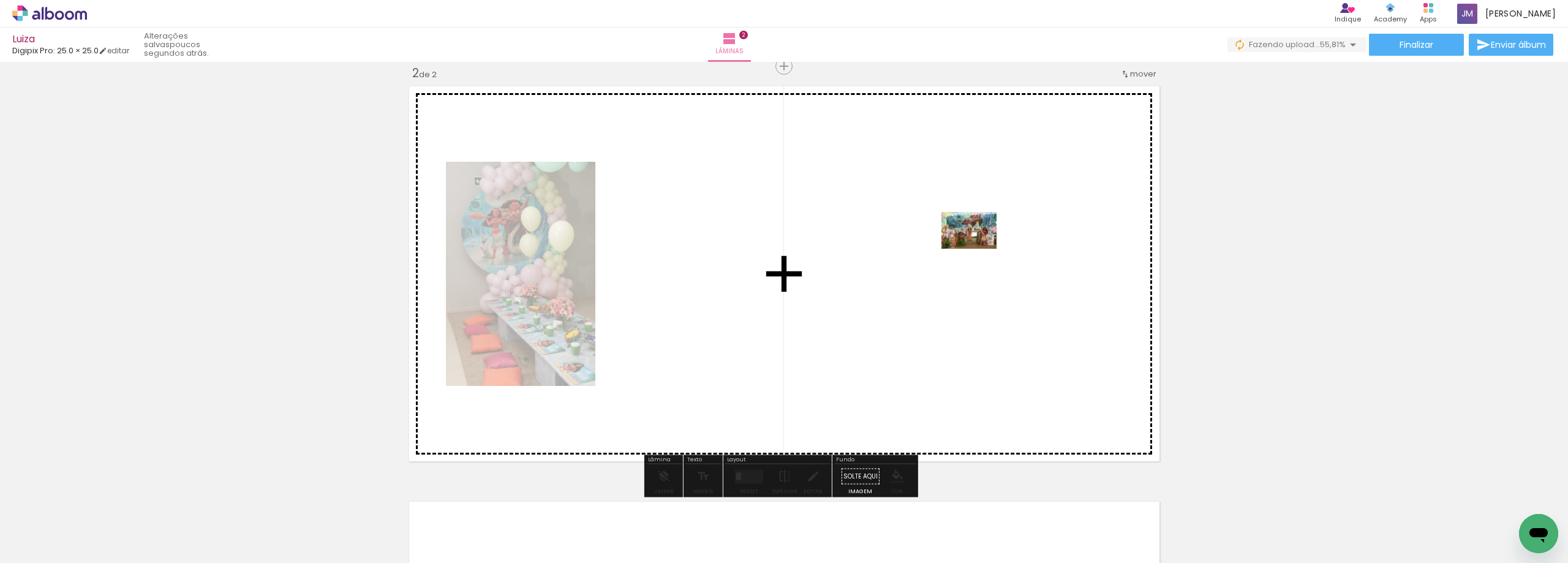
drag, startPoint x: 536, startPoint y: 530, endPoint x: 944, endPoint y: 260, distance: 489.2
click at [944, 260] on quentale-workspace at bounding box center [784, 282] width 1568 height 563
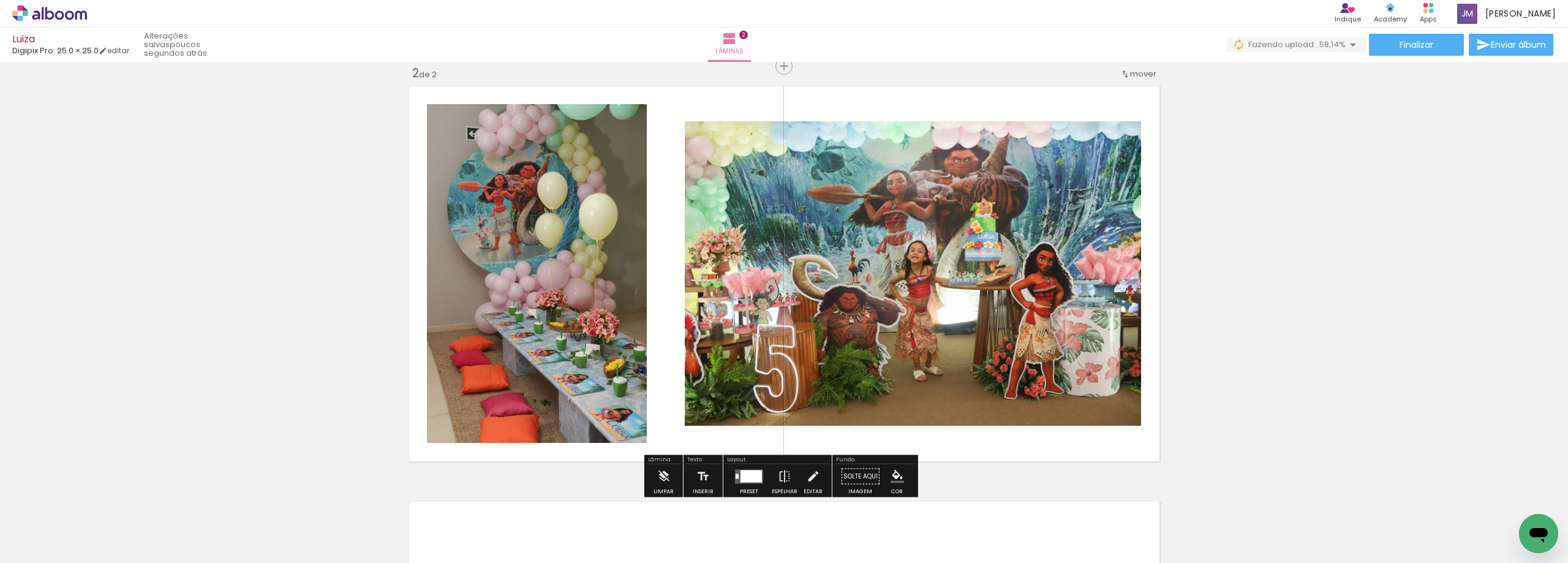
click at [814, 283] on quentale-photo at bounding box center [913, 274] width 456 height 305
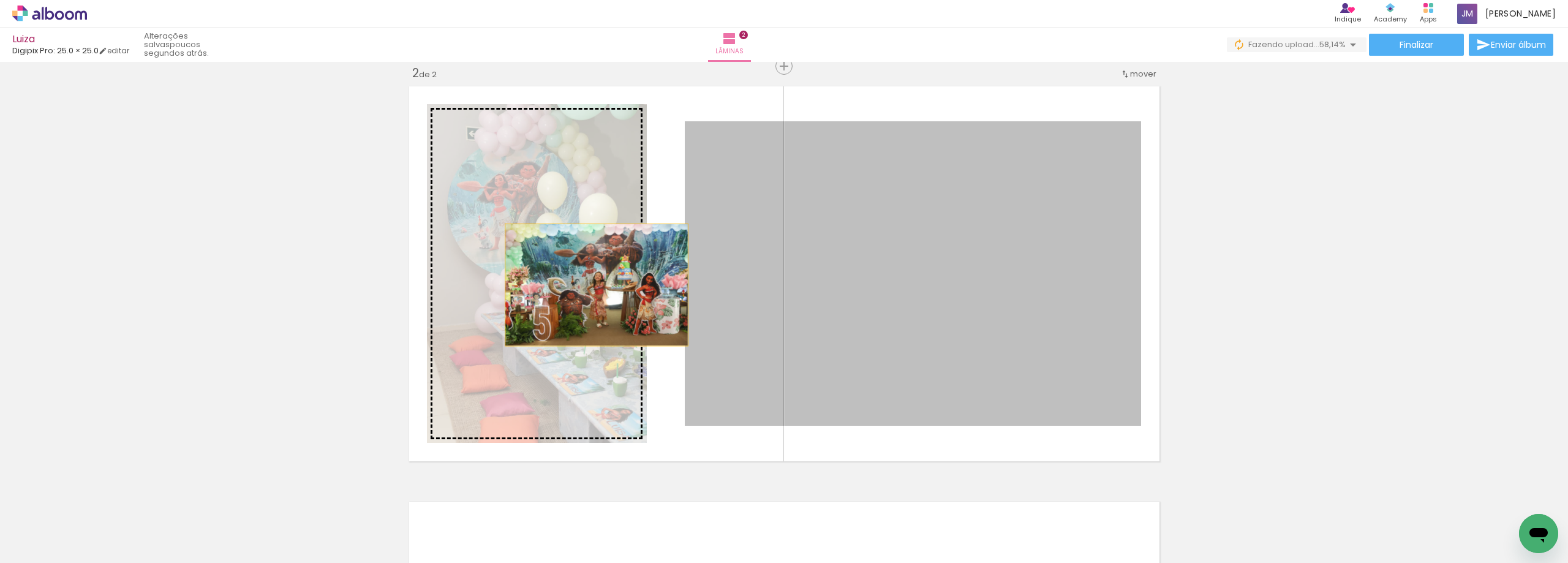
drag, startPoint x: 859, startPoint y: 274, endPoint x: 578, endPoint y: 285, distance: 281.2
click at [0, 0] on slot at bounding box center [0, 0] width 0 height 0
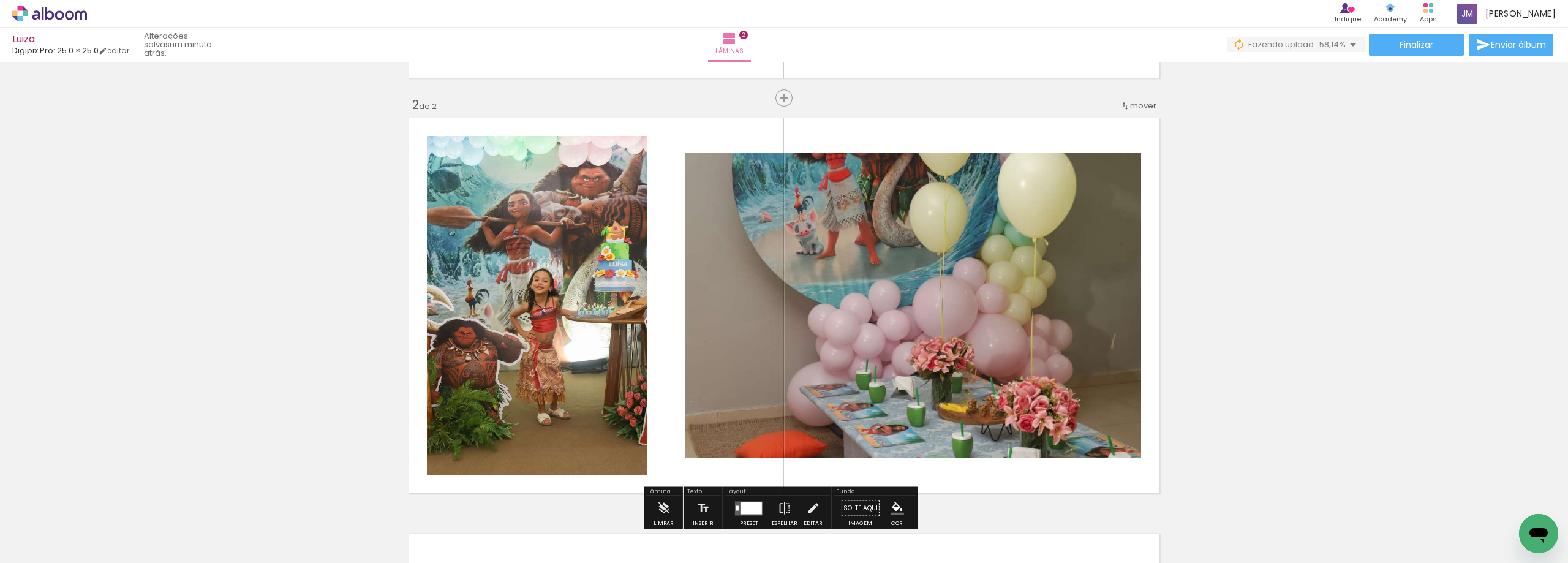
scroll to position [368, 0]
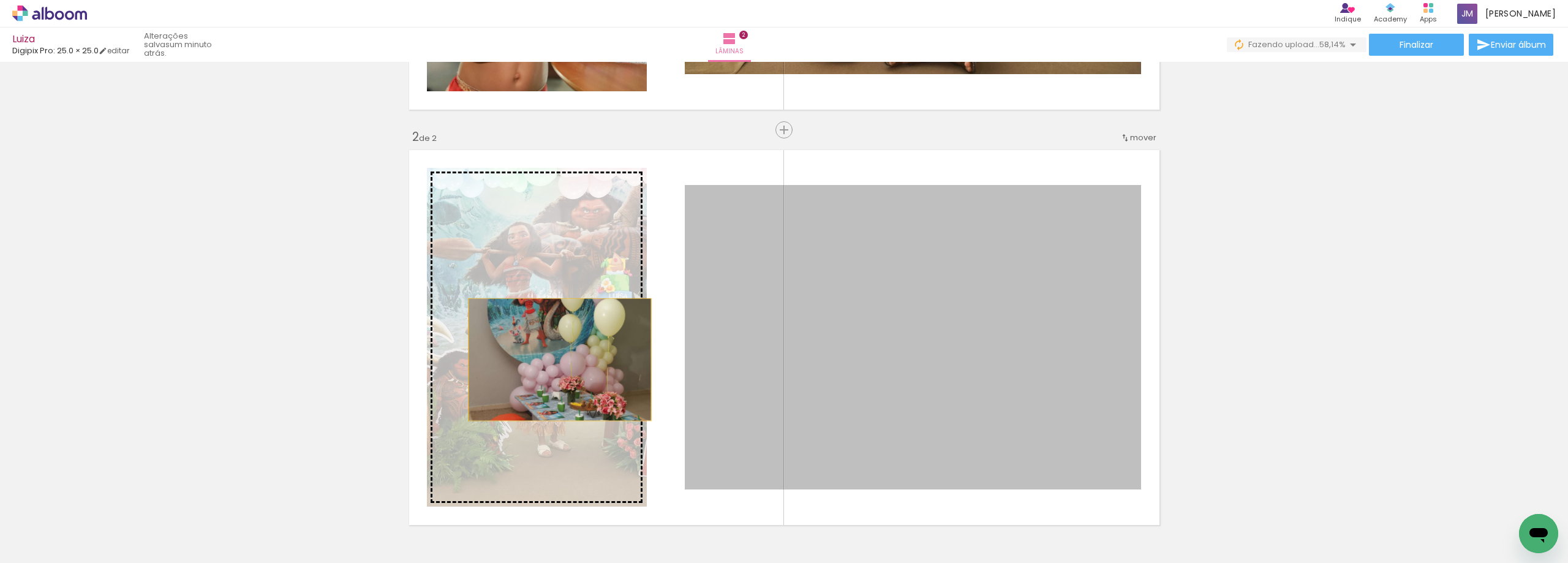
drag, startPoint x: 926, startPoint y: 337, endPoint x: 555, endPoint y: 359, distance: 371.7
click at [0, 0] on slot at bounding box center [0, 0] width 0 height 0
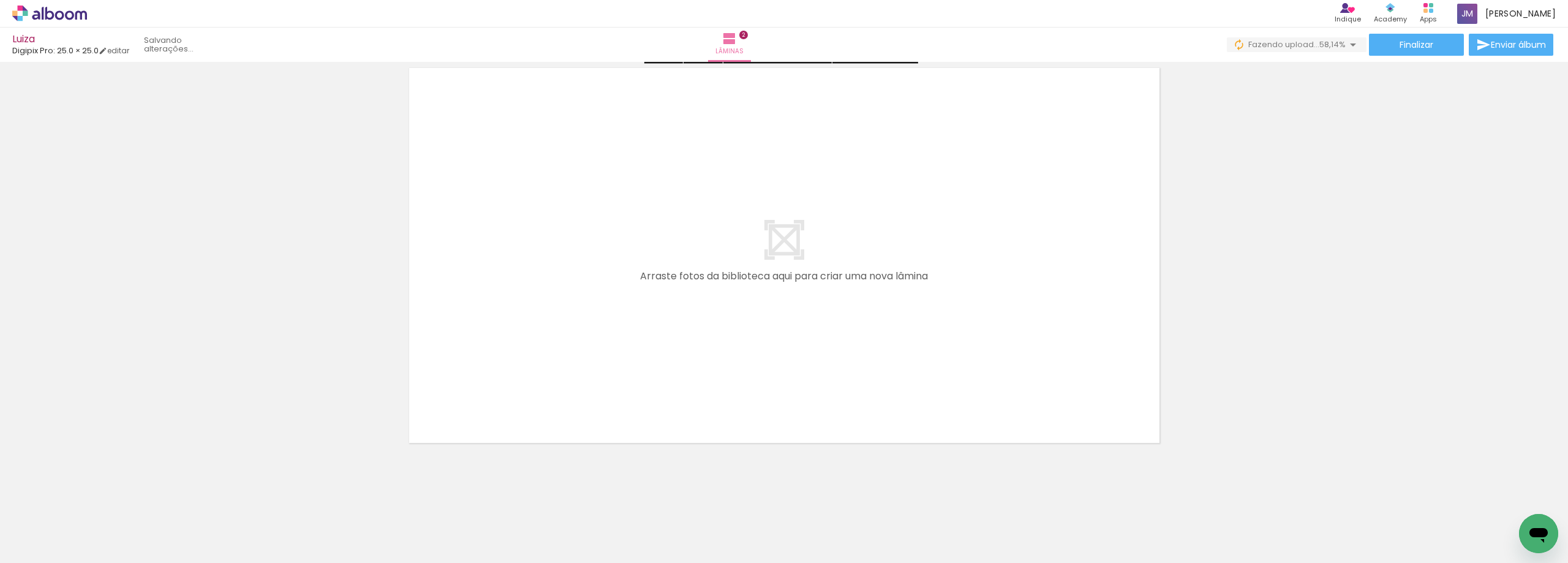
scroll to position [869, 0]
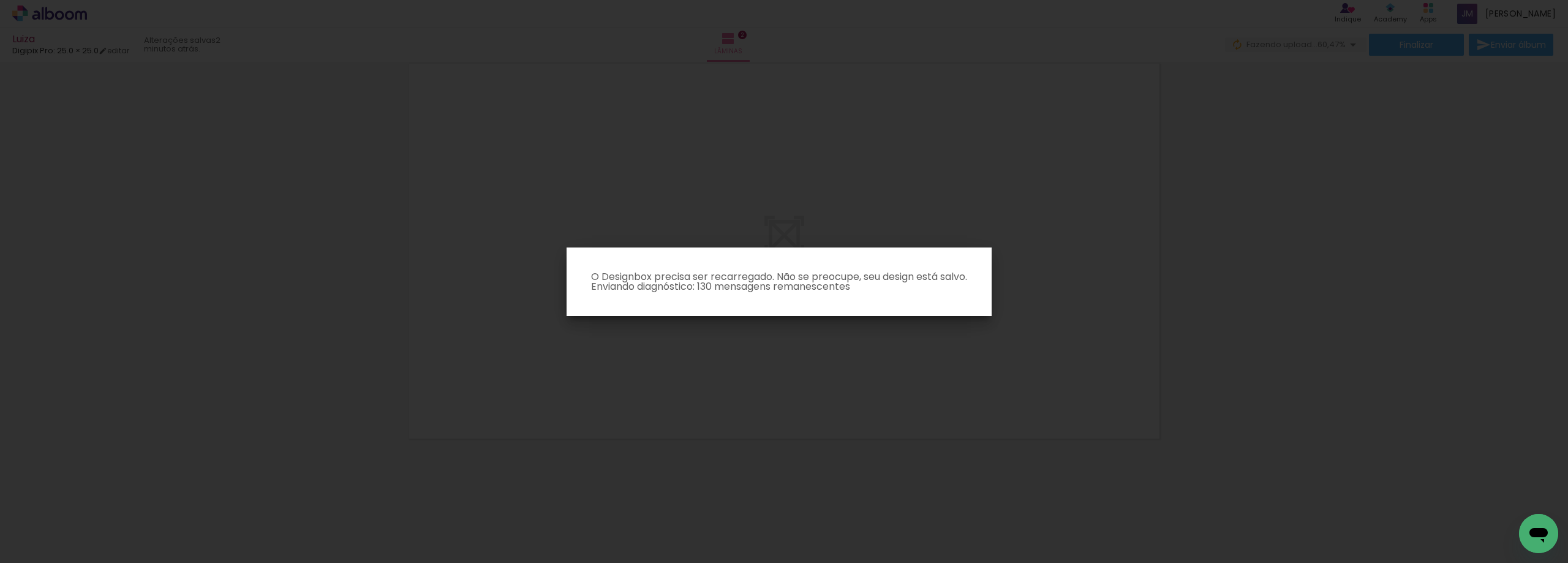
click at [1090, 361] on iron-overlay-backdrop at bounding box center [784, 282] width 1568 height 563
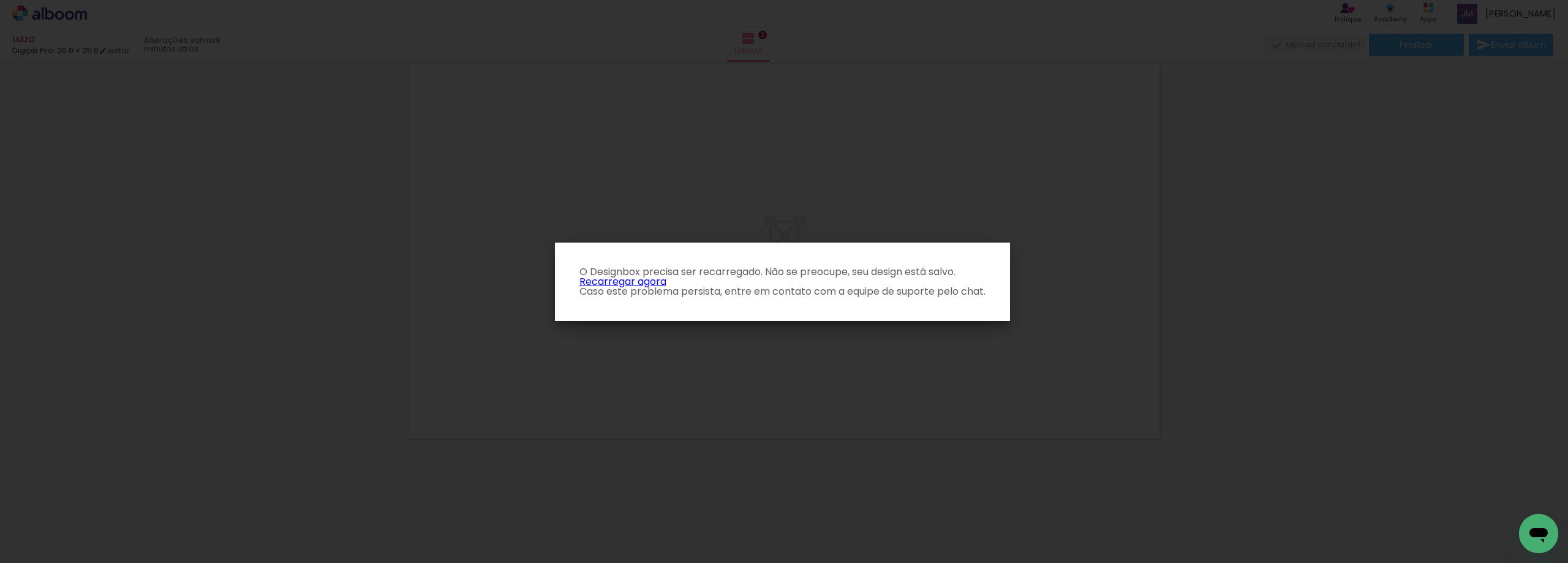
click at [281, 527] on iron-overlay-backdrop at bounding box center [784, 282] width 1568 height 563
click at [612, 282] on link "Recarregar agora" at bounding box center [622, 282] width 87 height 14
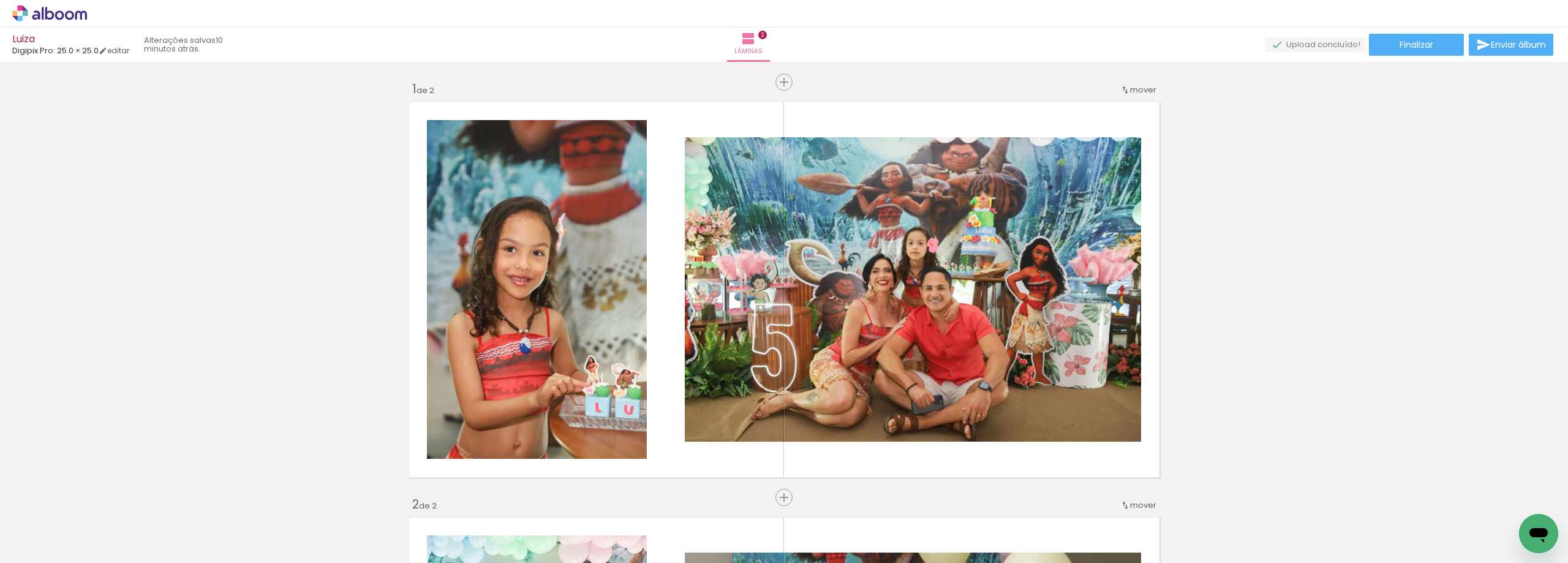
click at [46, 14] on icon at bounding box center [49, 13] width 9 height 13
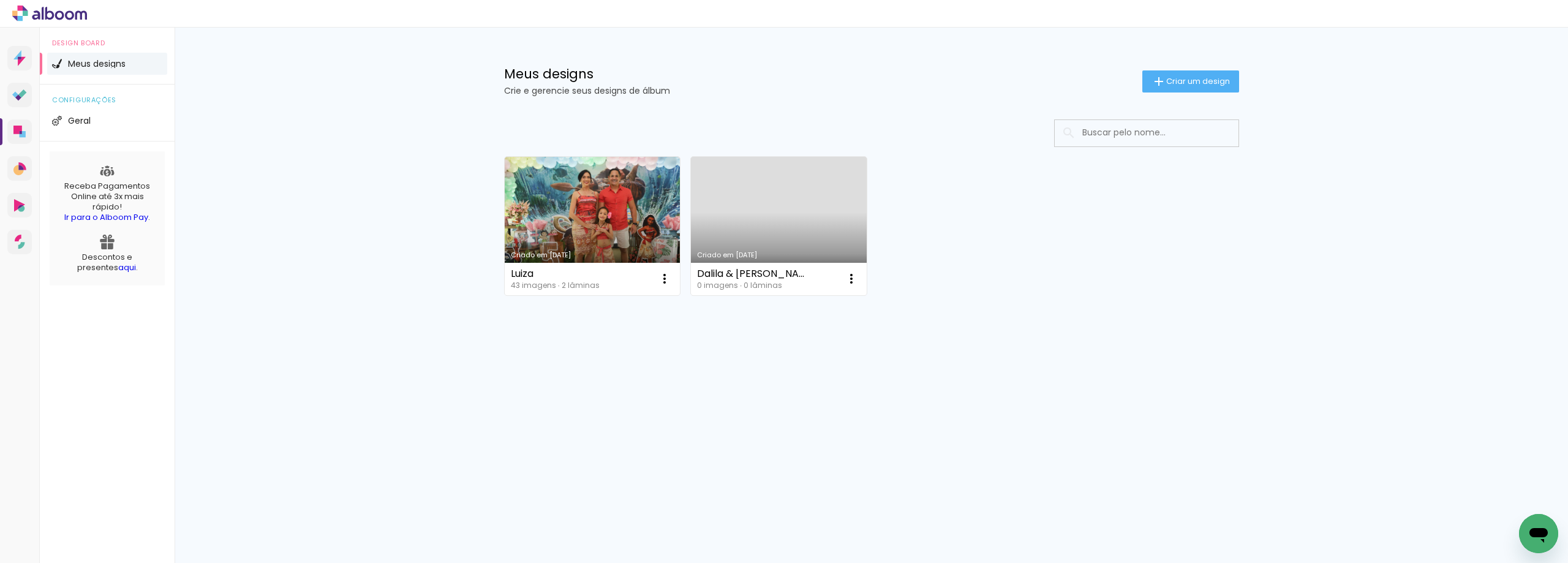
click at [319, 96] on div "Meus designs Crie e gerencie seus designs de álbum Criar um design Criado em 14…" at bounding box center [871, 218] width 1394 height 382
click at [23, 12] on icon at bounding box center [49, 13] width 74 height 16
click at [80, 119] on span "Geral" at bounding box center [79, 120] width 23 height 9
